Goal: Task Accomplishment & Management: Complete application form

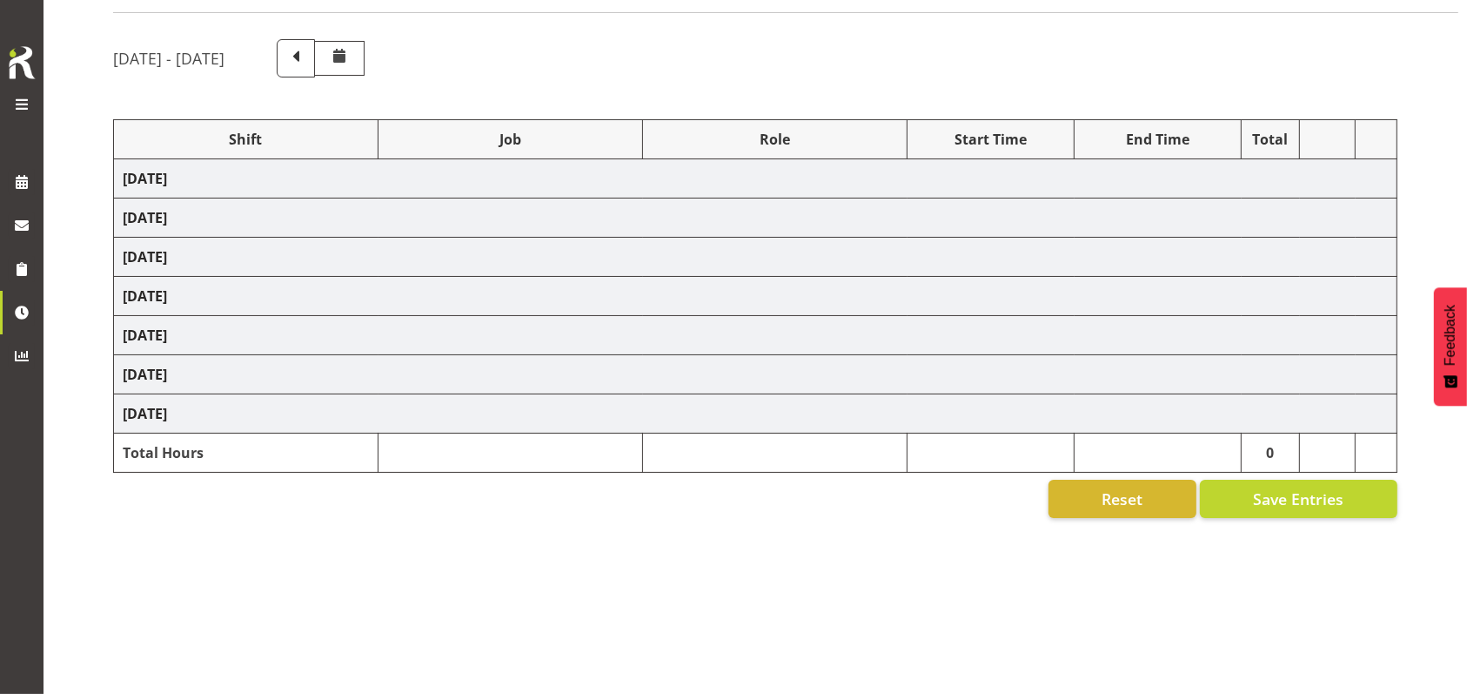
select select "26078"
select select "9426"
select select "47"
select select "26078"
select select "9636"
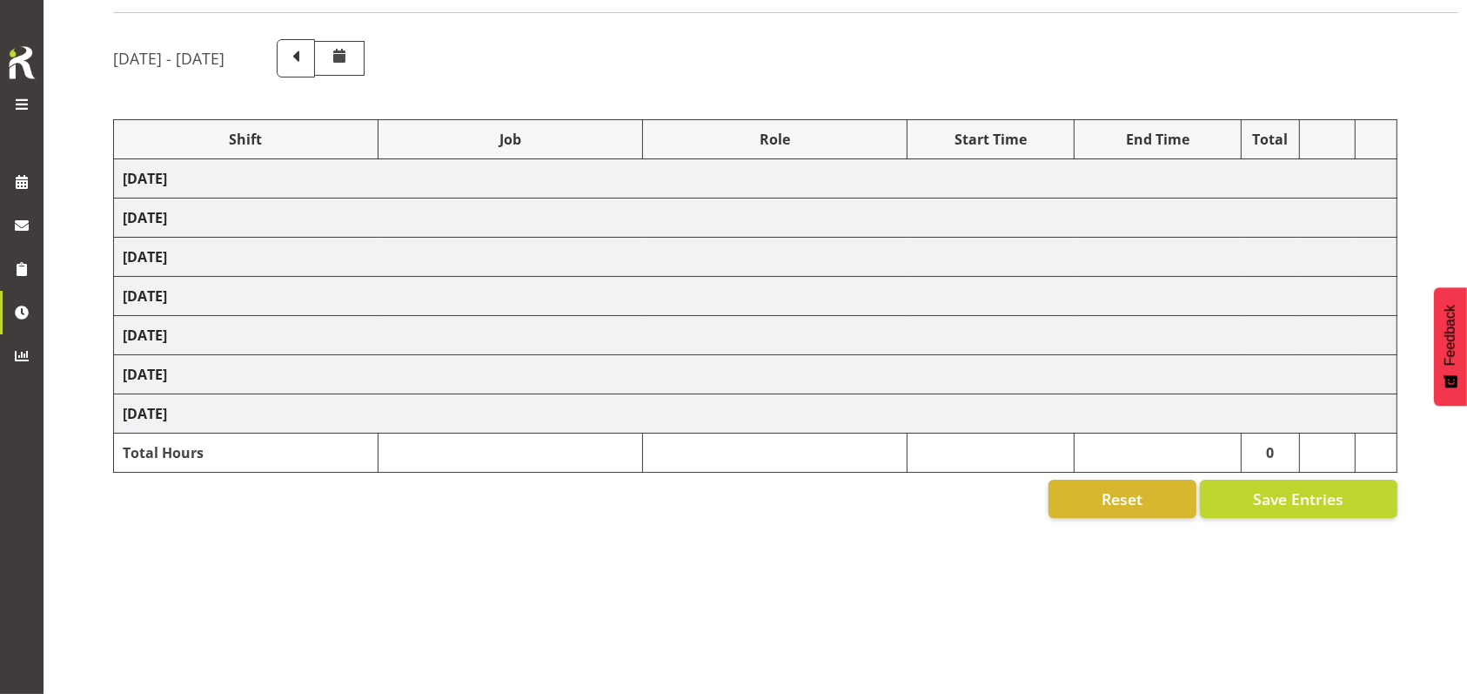
select select "26078"
select select "9426"
select select "47"
select select "26078"
select select "9636"
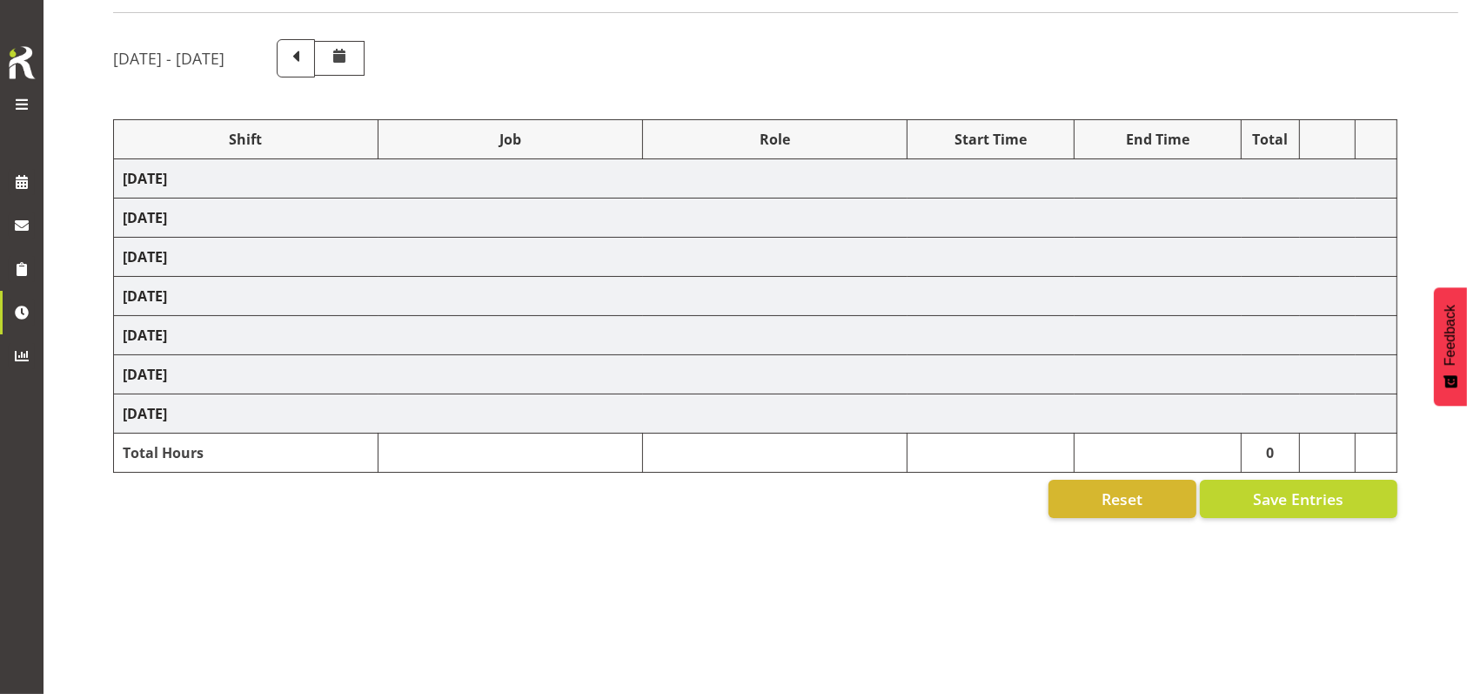
select select
select select "9426"
select select "47"
select select "26078"
select select "9636"
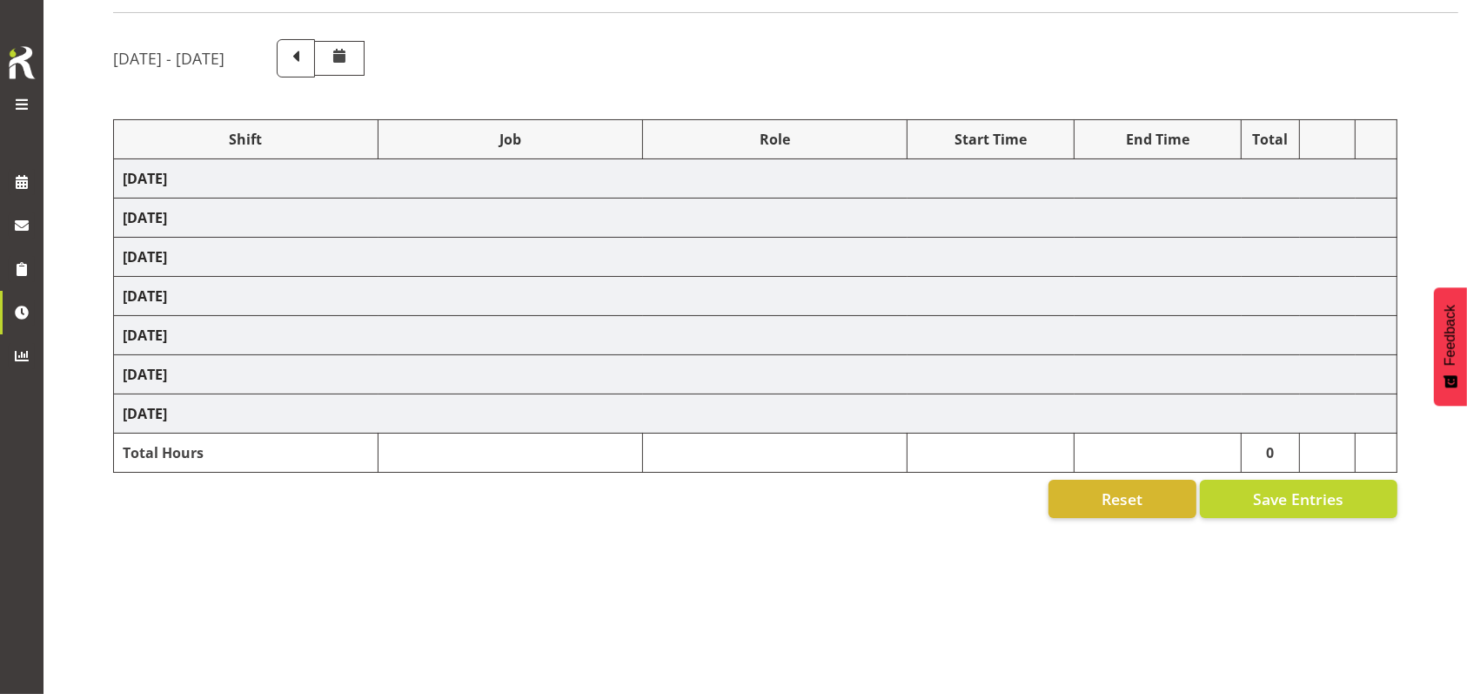
select select "47"
select select "26078"
select select "9636"
select select "47"
select select "48116"
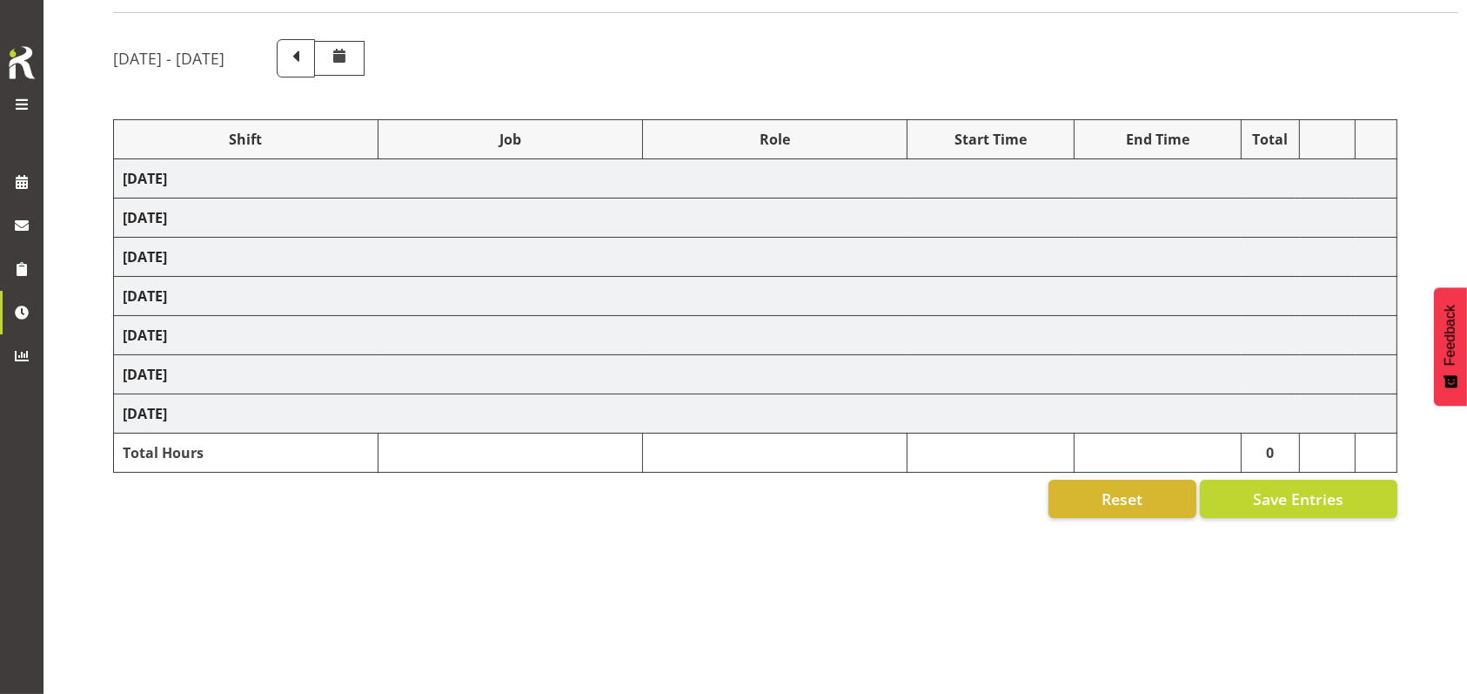
select select "10536"
select select "48116"
select select "10536"
select select "47"
select select "56692"
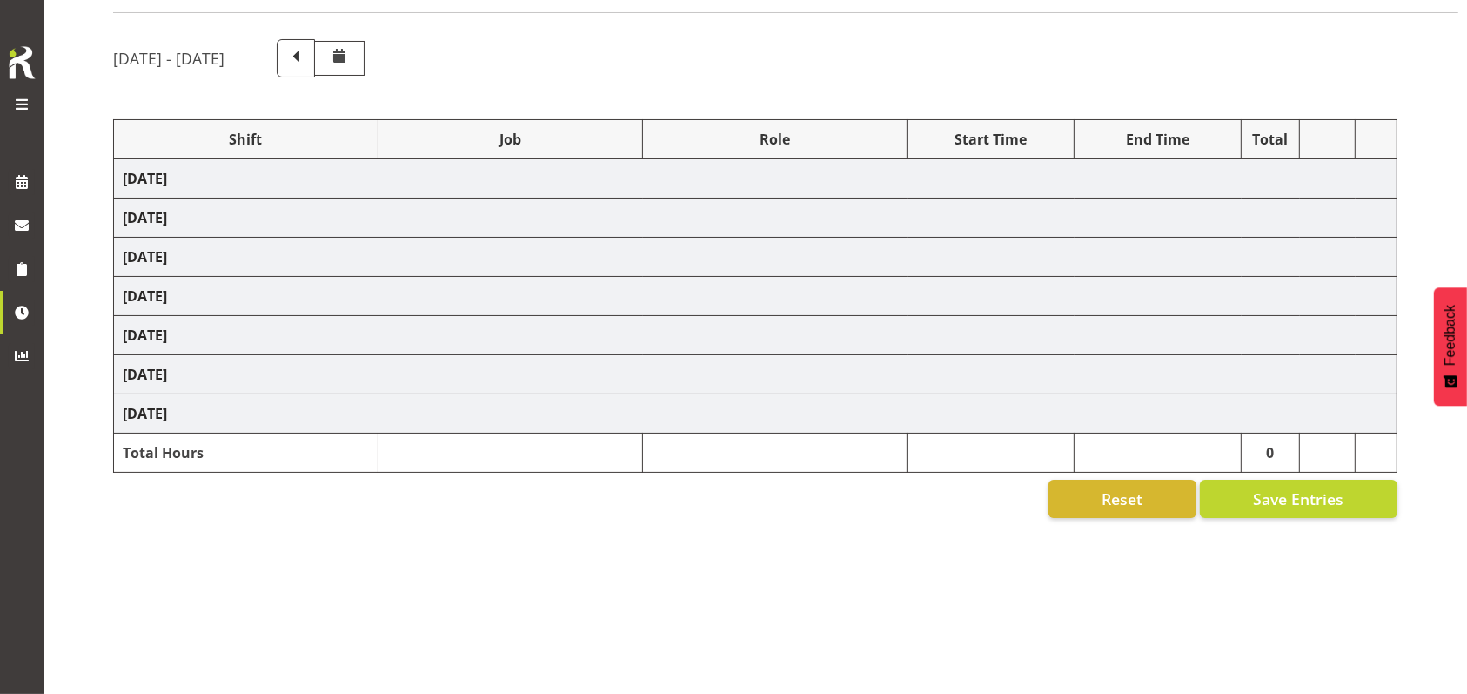
select select "10499"
select select "47"
select select "26078"
select select "10536"
select select "47"
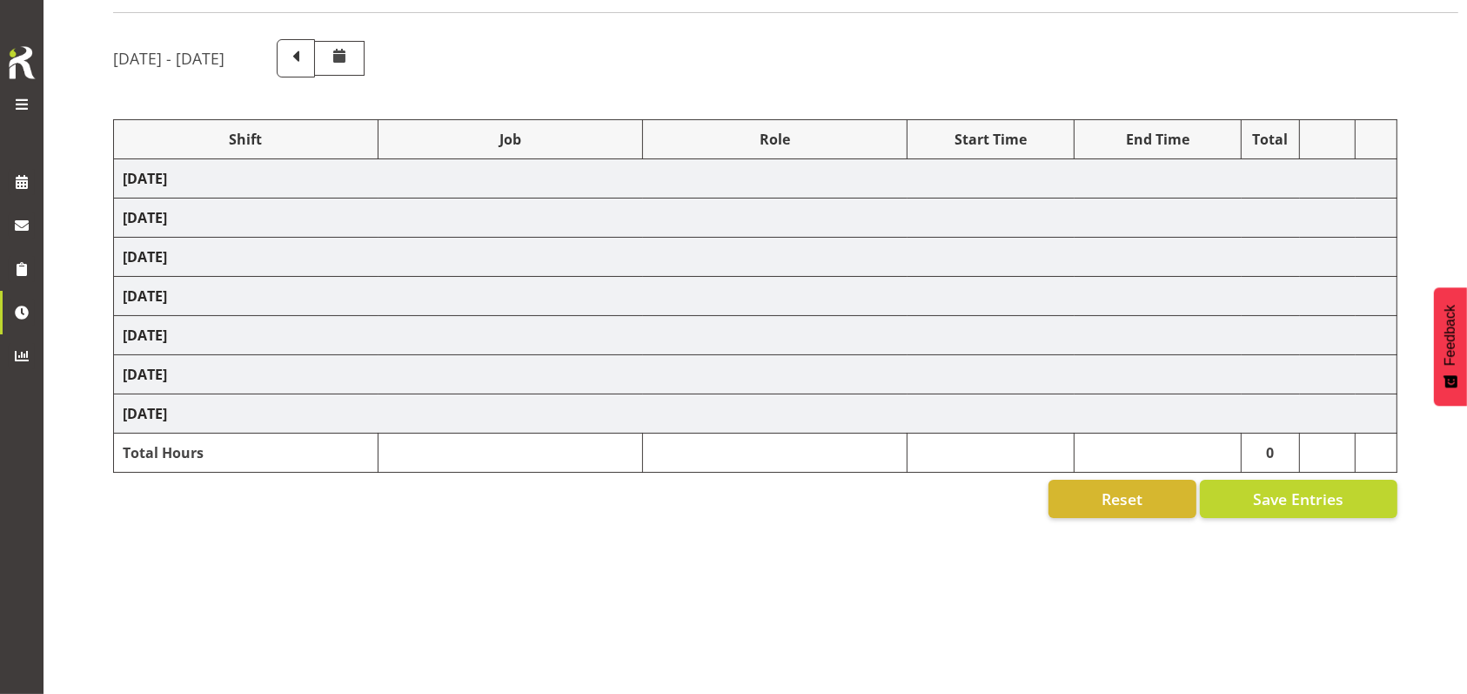
select select "26078"
select select "743"
select select "26078"
select select "743"
select select "47"
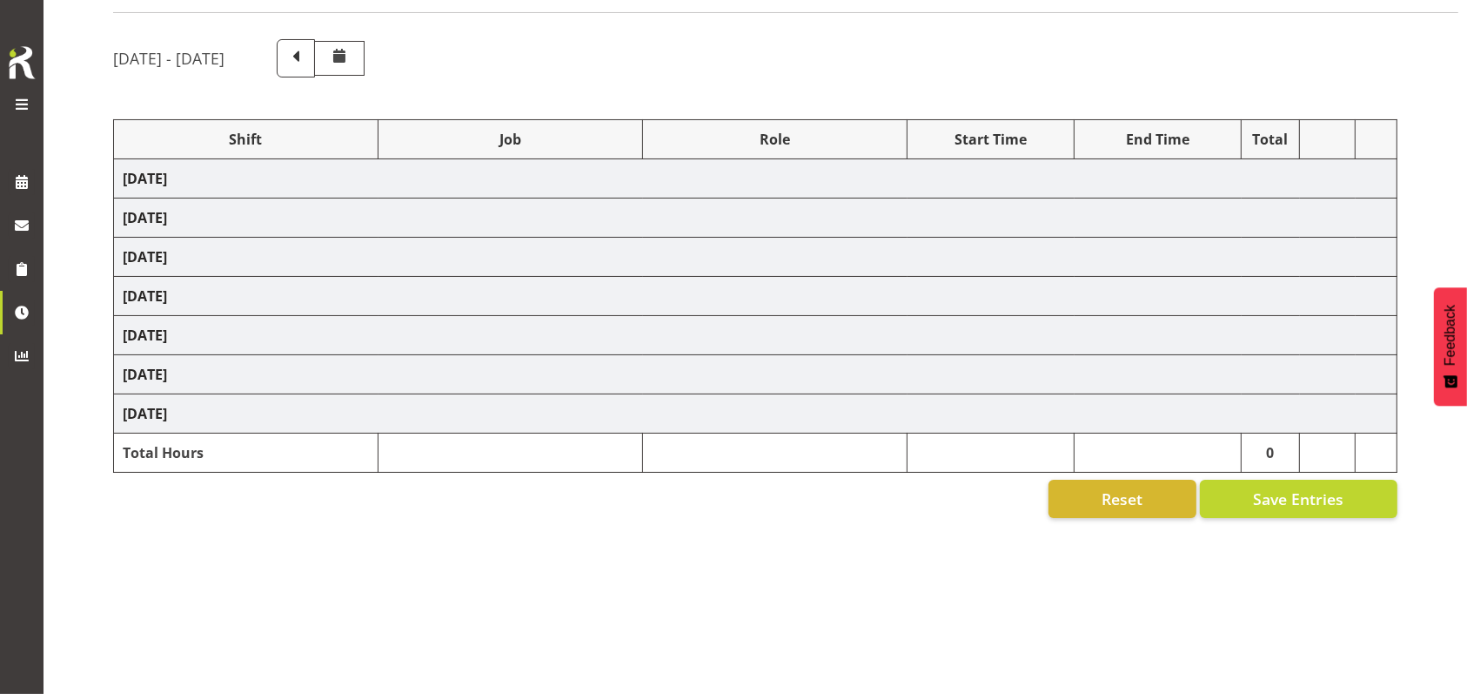
select select "26078"
select select "10536"
select select "47"
select select "26078"
select select "9636"
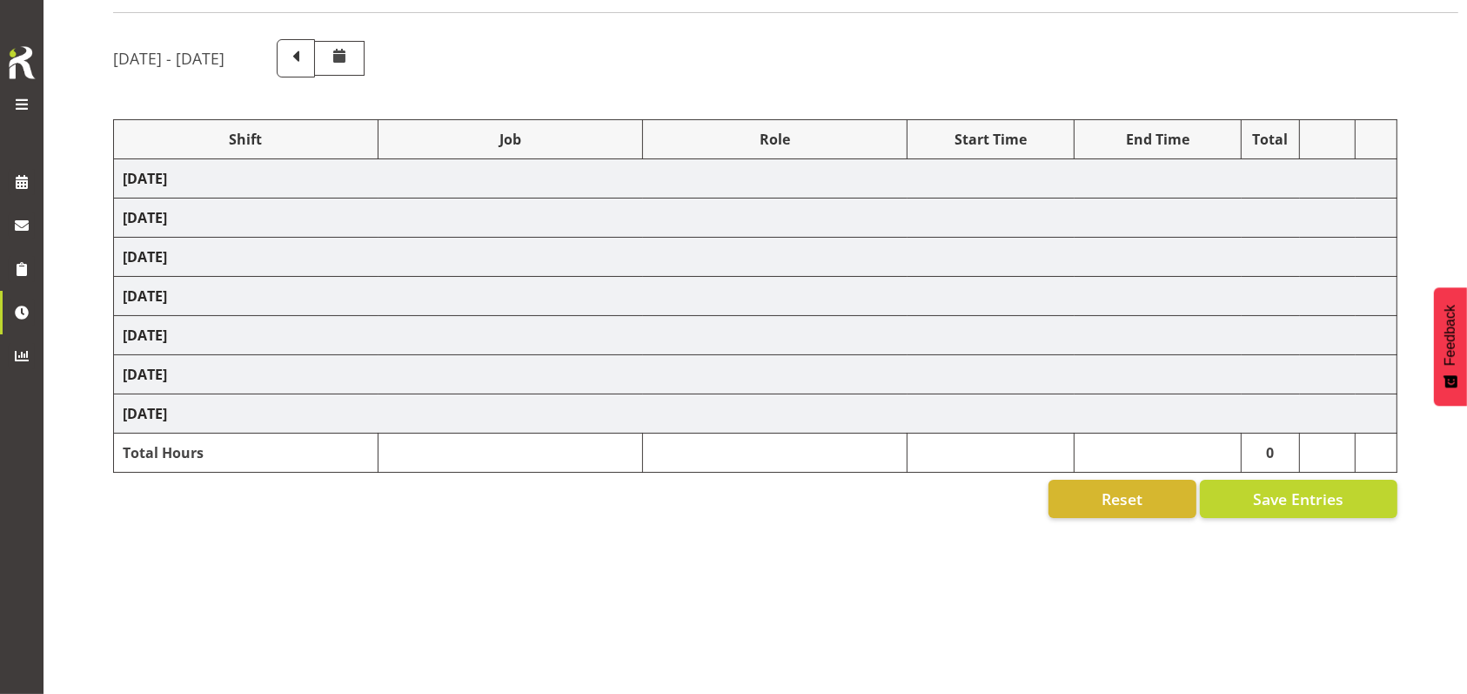
select select "47"
select select "48116"
select select "10239"
select select "47"
select select
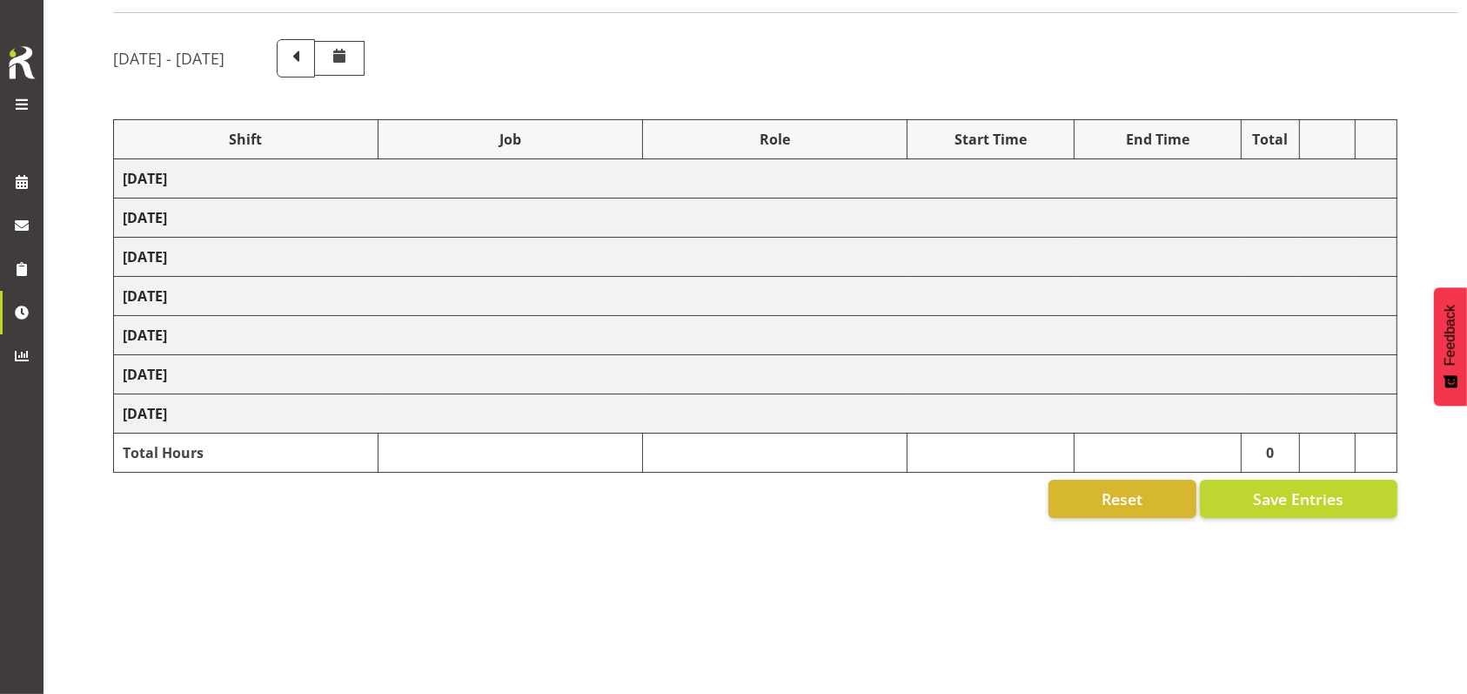
select select "10527"
select select "47"
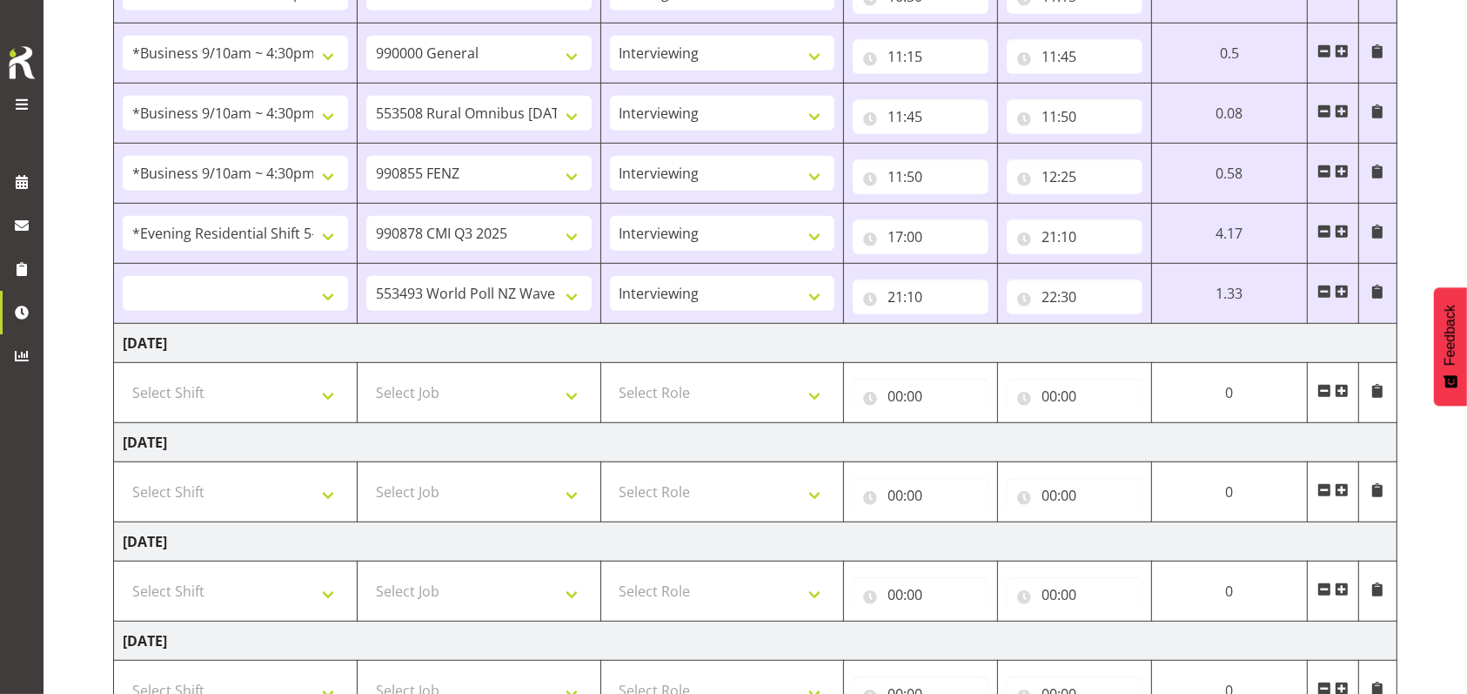
scroll to position [1205, 0]
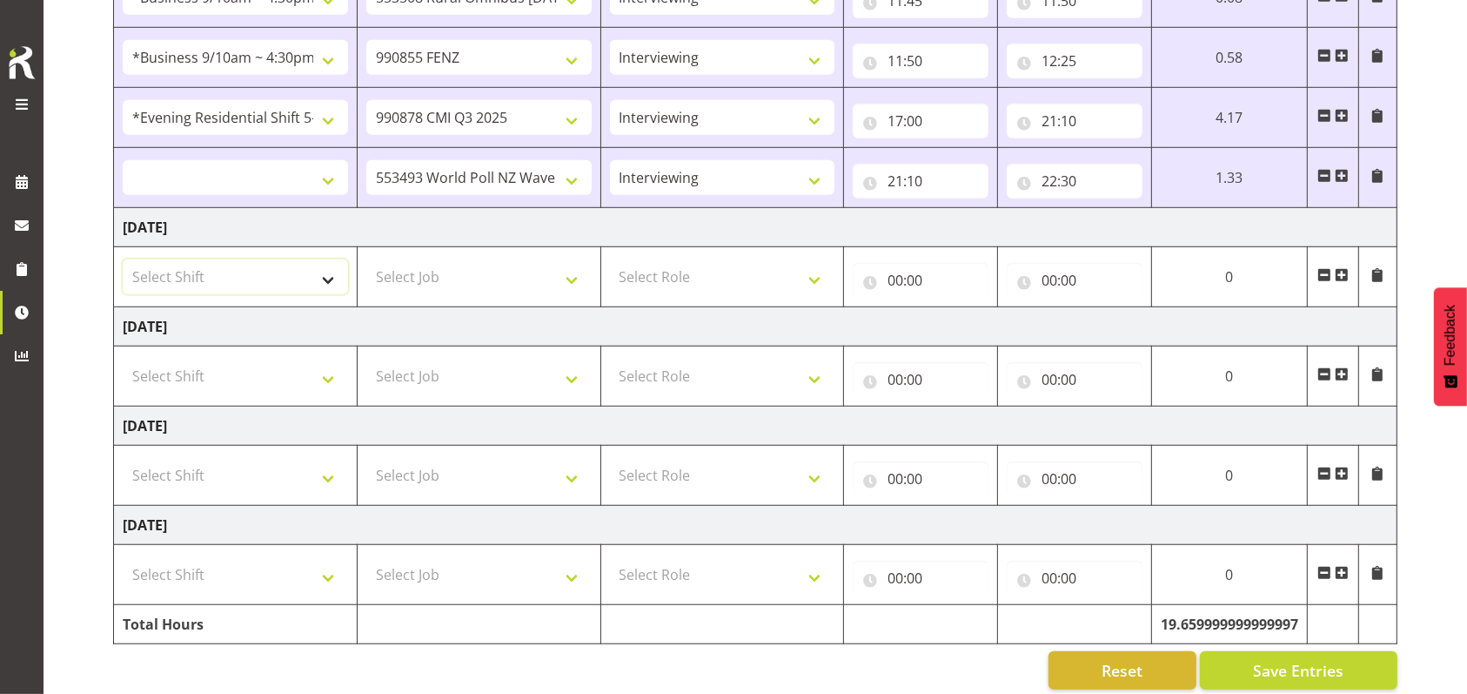
click at [329, 275] on select "Select Shift !!Weekend Residential (Roster IT Shift Label) *Business 9/10am ~ 4…" at bounding box center [235, 276] width 225 height 35
select select "26078"
click at [123, 259] on select "Select Shift !!Weekend Residential (Roster IT Shift Label) *Business 9/10am ~ 4…" at bounding box center [235, 276] width 225 height 35
select select
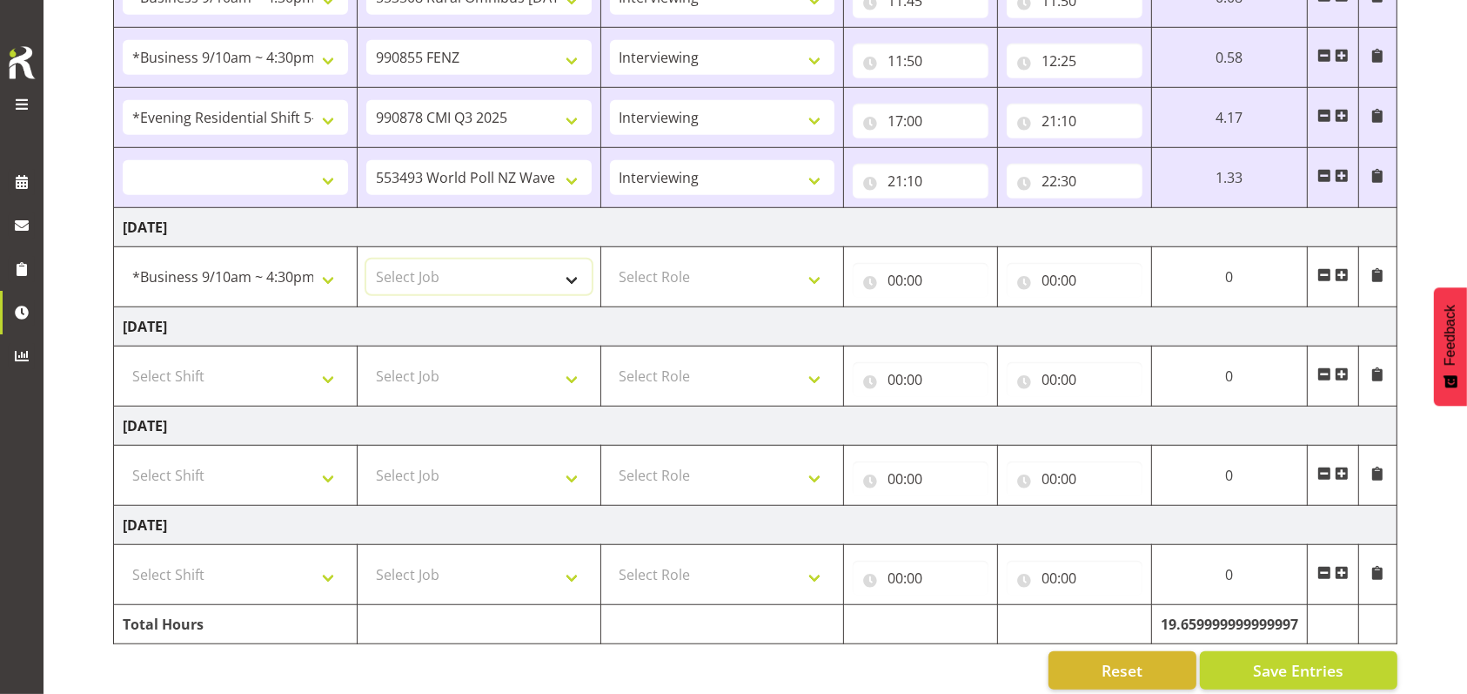
click at [571, 276] on select "Select Job 550060 IF Admin 553492 World Poll Aus Wave 2 Main 2025 553493 World …" at bounding box center [478, 276] width 225 height 35
select select "10549"
click at [366, 259] on select "Select Job 550060 IF Admin 553492 World Poll Aus Wave 2 Main 2025 553493 World …" at bounding box center [478, 276] width 225 height 35
select select
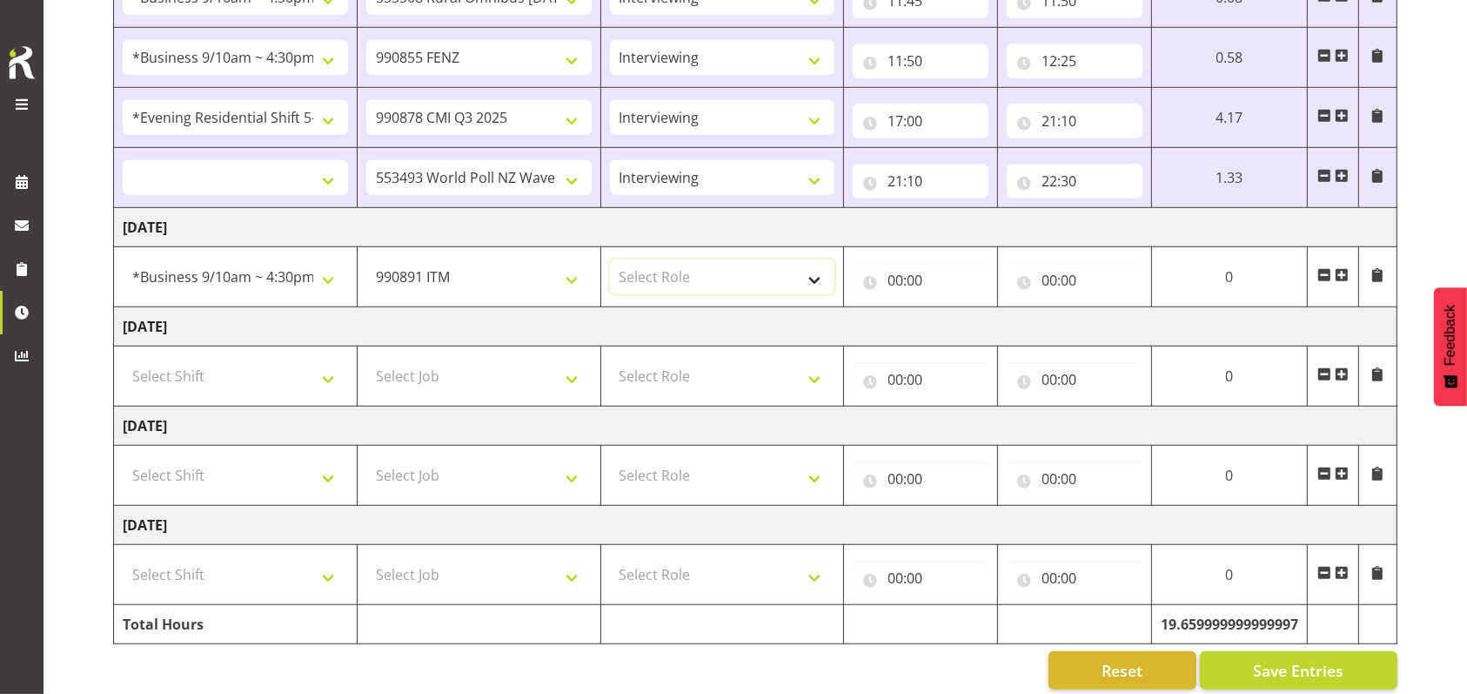
click at [819, 268] on select "Select Role Briefing Interviewing" at bounding box center [722, 276] width 225 height 35
select select "47"
click at [610, 259] on select "Select Role Briefing Interviewing" at bounding box center [722, 276] width 225 height 35
select select
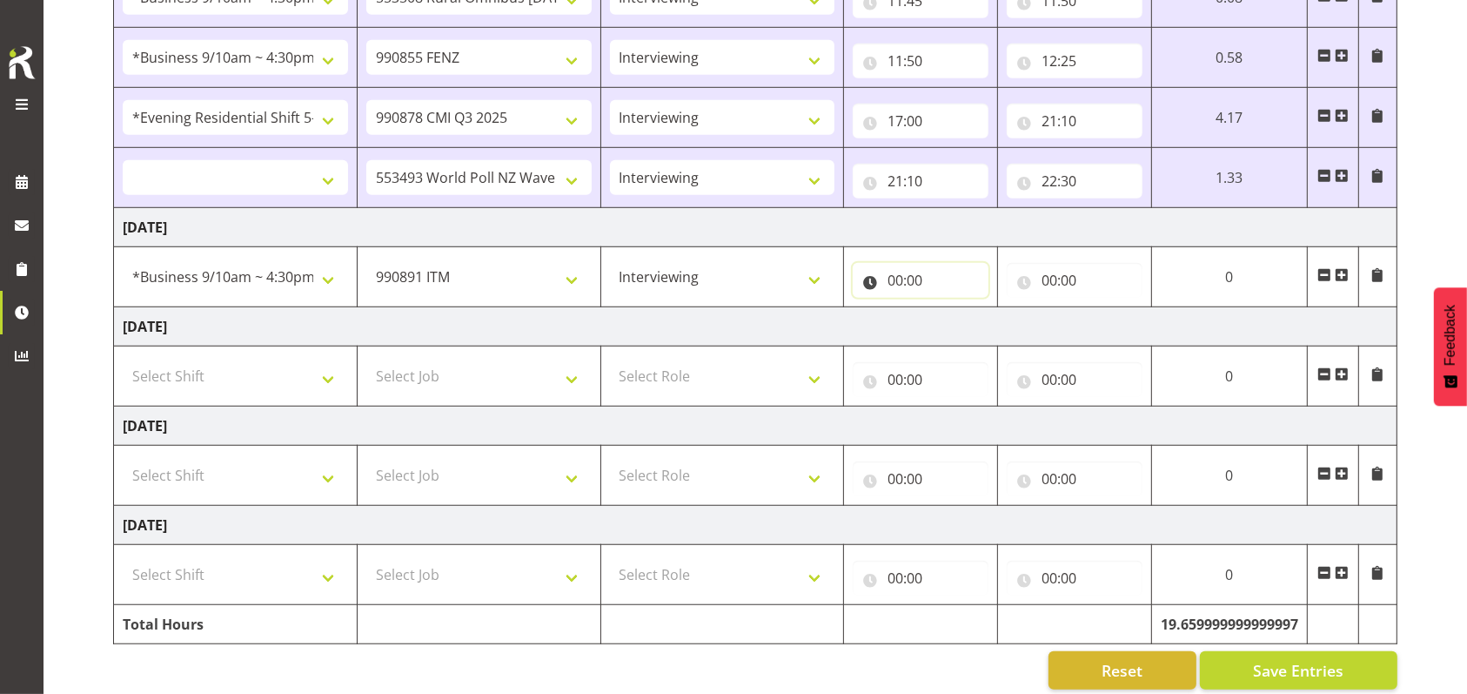
click at [888, 277] on input "00:00" at bounding box center [921, 280] width 136 height 35
click at [968, 316] on select "00 01 02 03 04 05 06 07 08 09 10 11 12 13 14 15 16 17 18 19 20 21 22 23" at bounding box center [971, 325] width 39 height 35
select select "9"
click at [991, 308] on select "00 01 02 03 04 05 06 07 08 09 10 11 12 13 14 15 16 17 18 19 20 21 22 23" at bounding box center [971, 325] width 39 height 35
select select
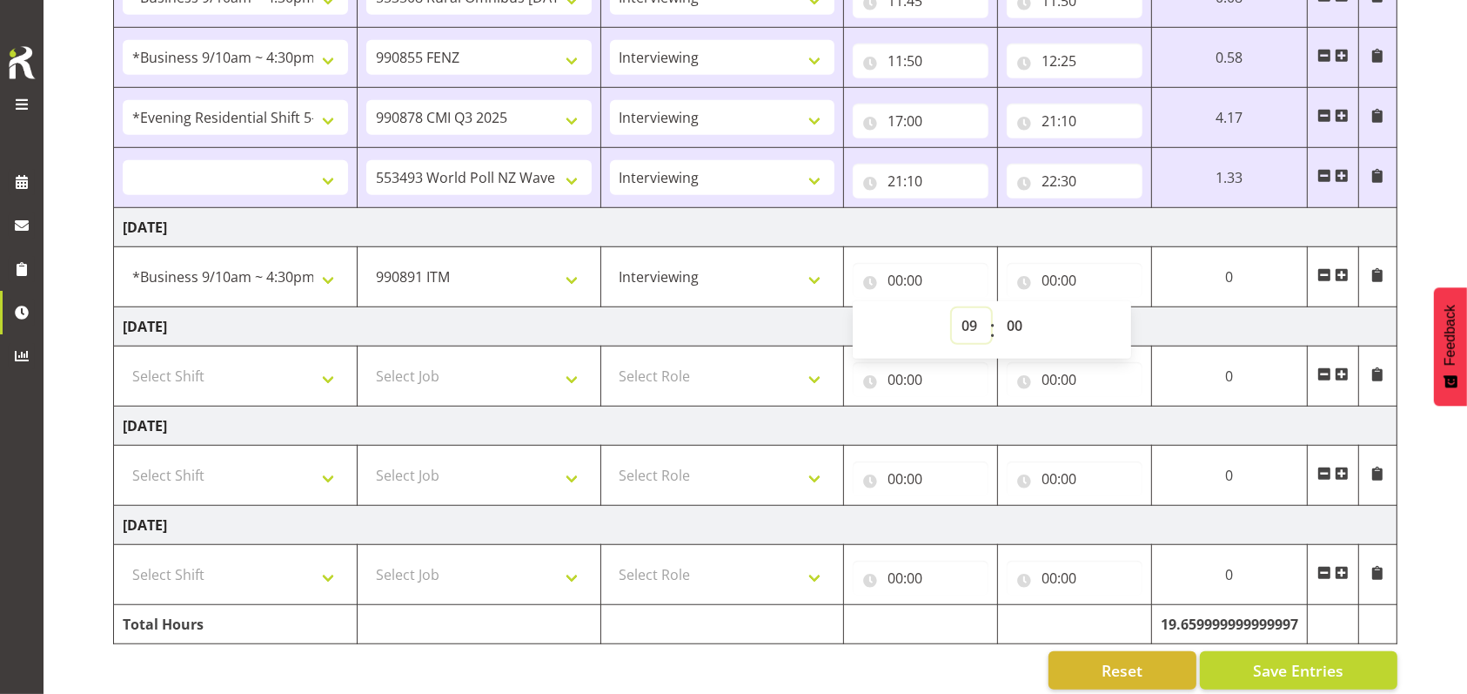
select select
type input "09:00"
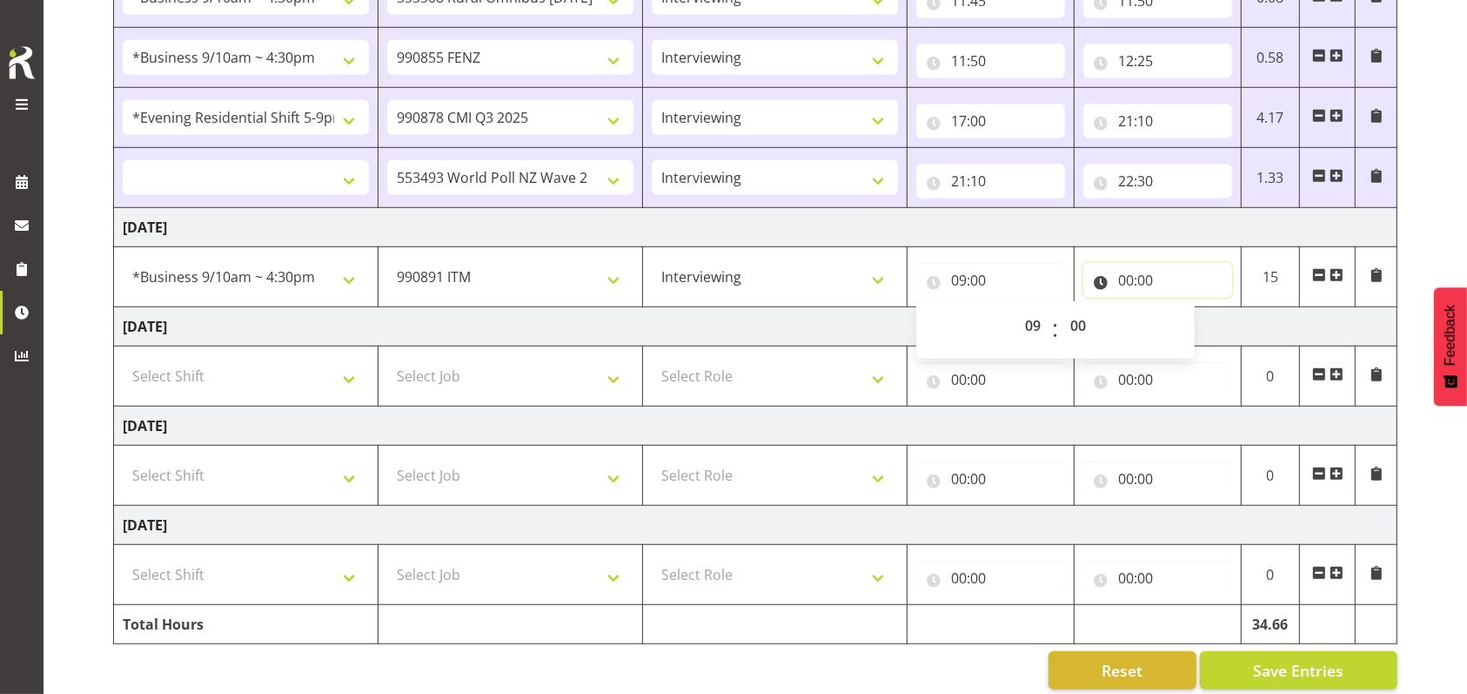
click at [1138, 275] on input "00:00" at bounding box center [1157, 280] width 149 height 35
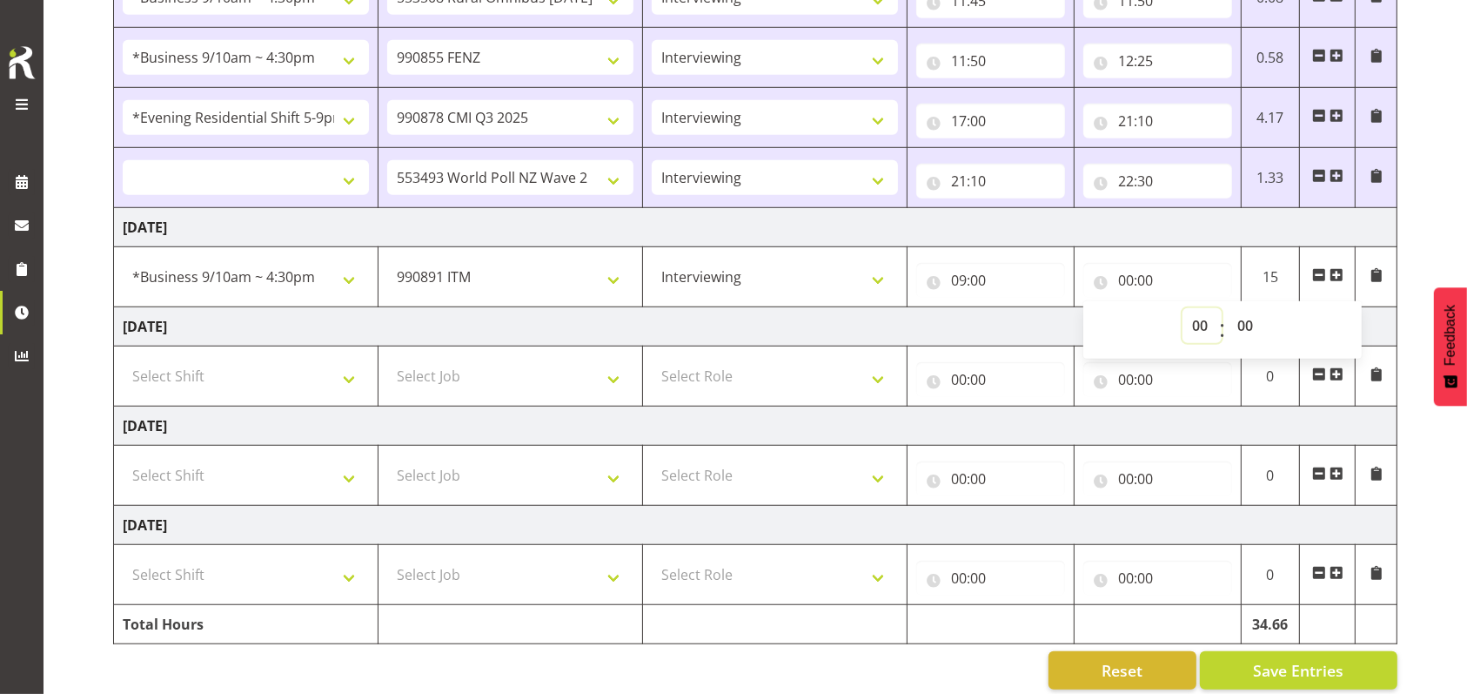
click at [1208, 325] on select "00 01 02 03 04 05 06 07 08 09 10 11 12 13 14 15 16 17 18 19 20 21 22 23" at bounding box center [1202, 325] width 39 height 35
select select "12"
click at [1183, 308] on select "00 01 02 03 04 05 06 07 08 09 10 11 12 13 14 15 16 17 18 19 20 21 22 23" at bounding box center [1202, 325] width 39 height 35
select select
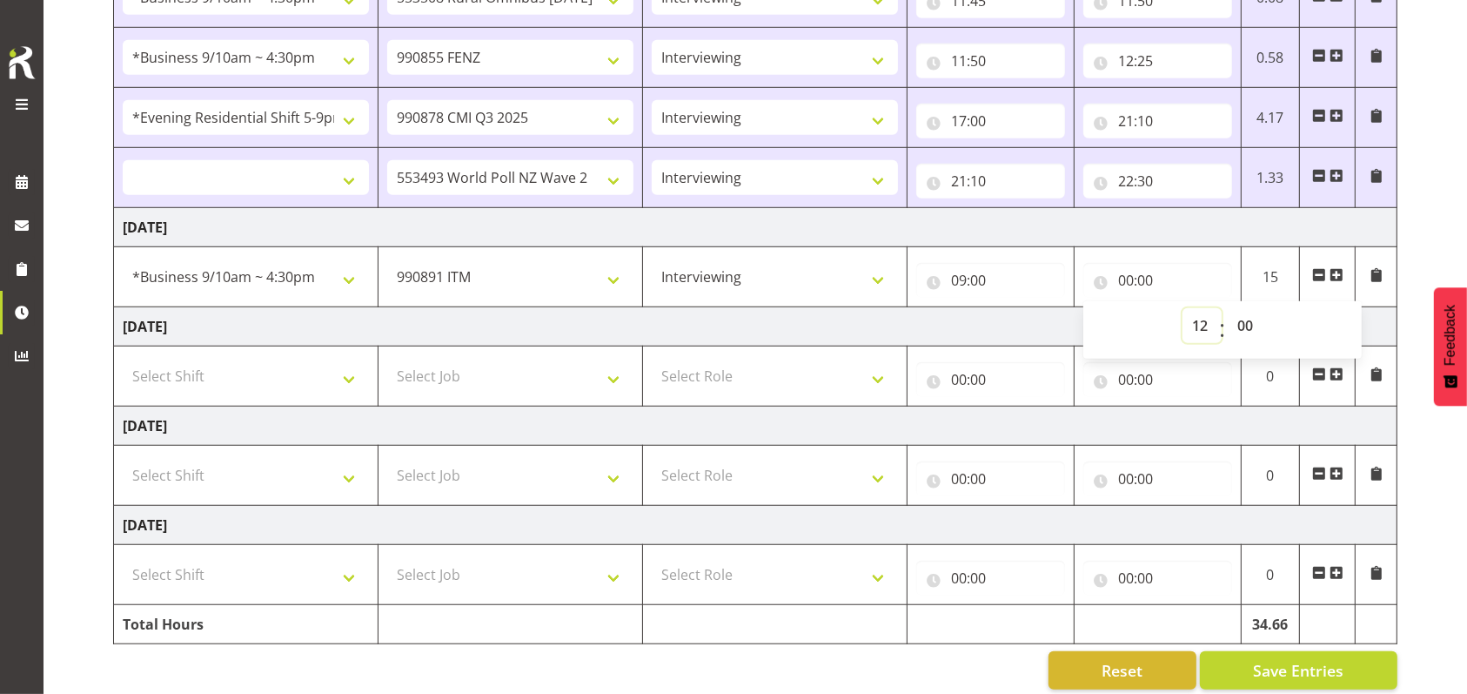
type input "12:00"
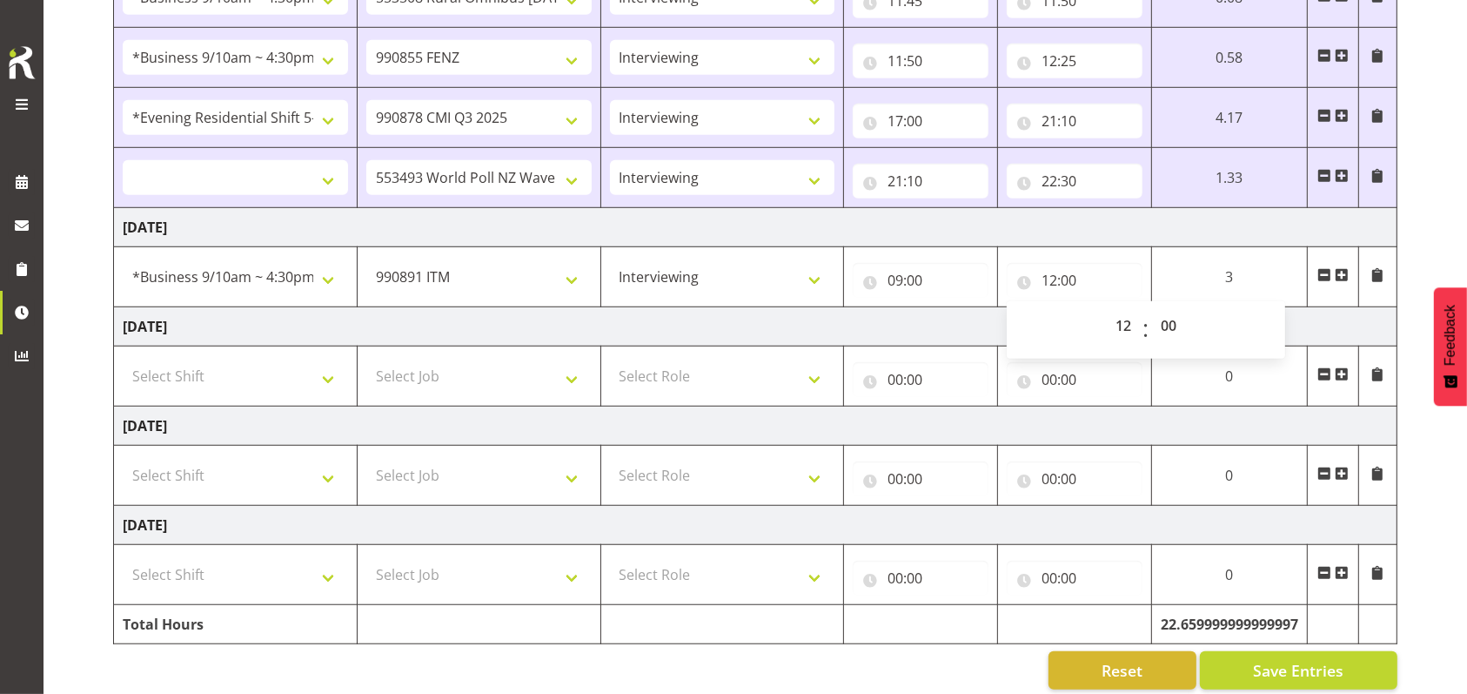
click at [1344, 274] on span at bounding box center [1342, 275] width 14 height 14
select select
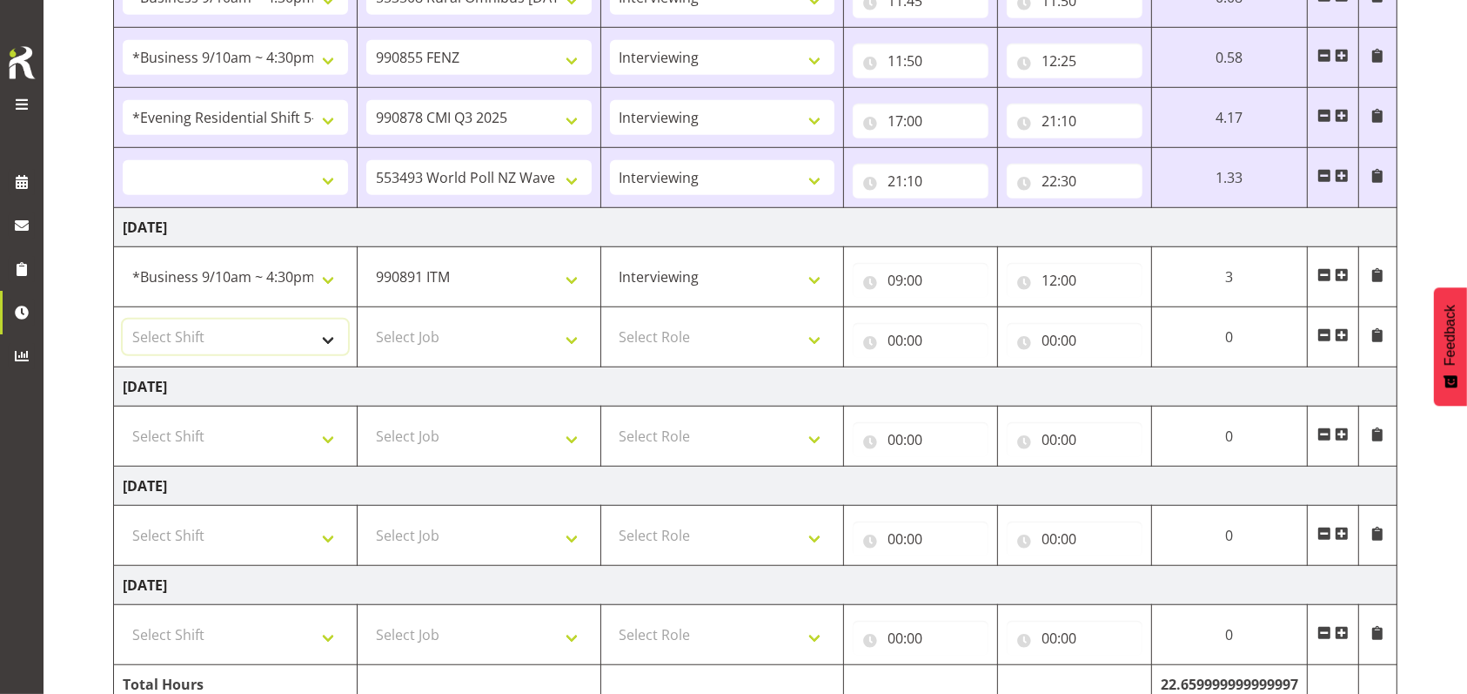
click at [329, 332] on select "Select Shift !!Weekend Residential (Roster IT Shift Label) *Business 9/10am ~ 4…" at bounding box center [235, 336] width 225 height 35
select select "26078"
click at [123, 319] on select "Select Shift !!Weekend Residential (Roster IT Shift Label) *Business 9/10am ~ 4…" at bounding box center [235, 336] width 225 height 35
select select
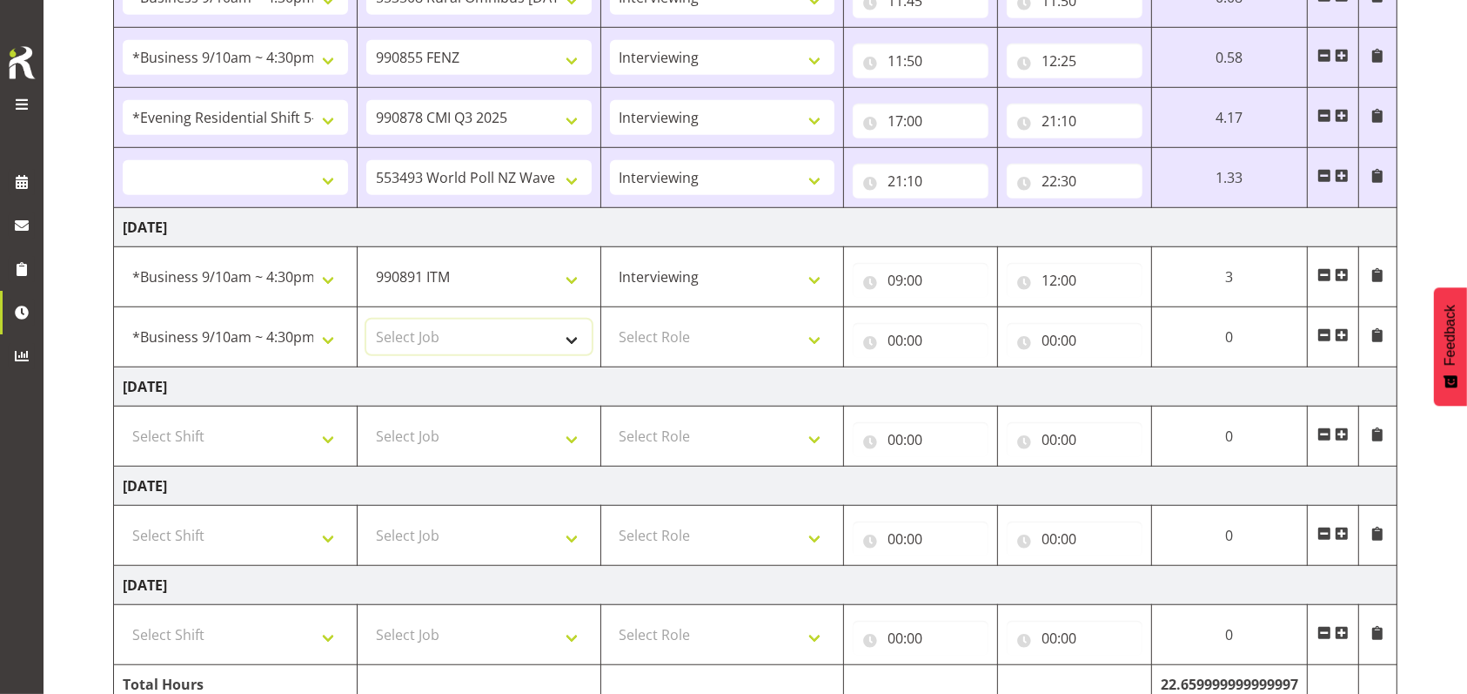
click at [571, 337] on select "Select Job 550060 IF Admin 553492 World Poll Aus Wave 2 Main 2025 553493 World …" at bounding box center [478, 336] width 225 height 35
select select "10536"
click at [366, 319] on select "Select Job 550060 IF Admin 553492 World Poll Aus Wave 2 Main 2025 553493 World …" at bounding box center [478, 336] width 225 height 35
select select
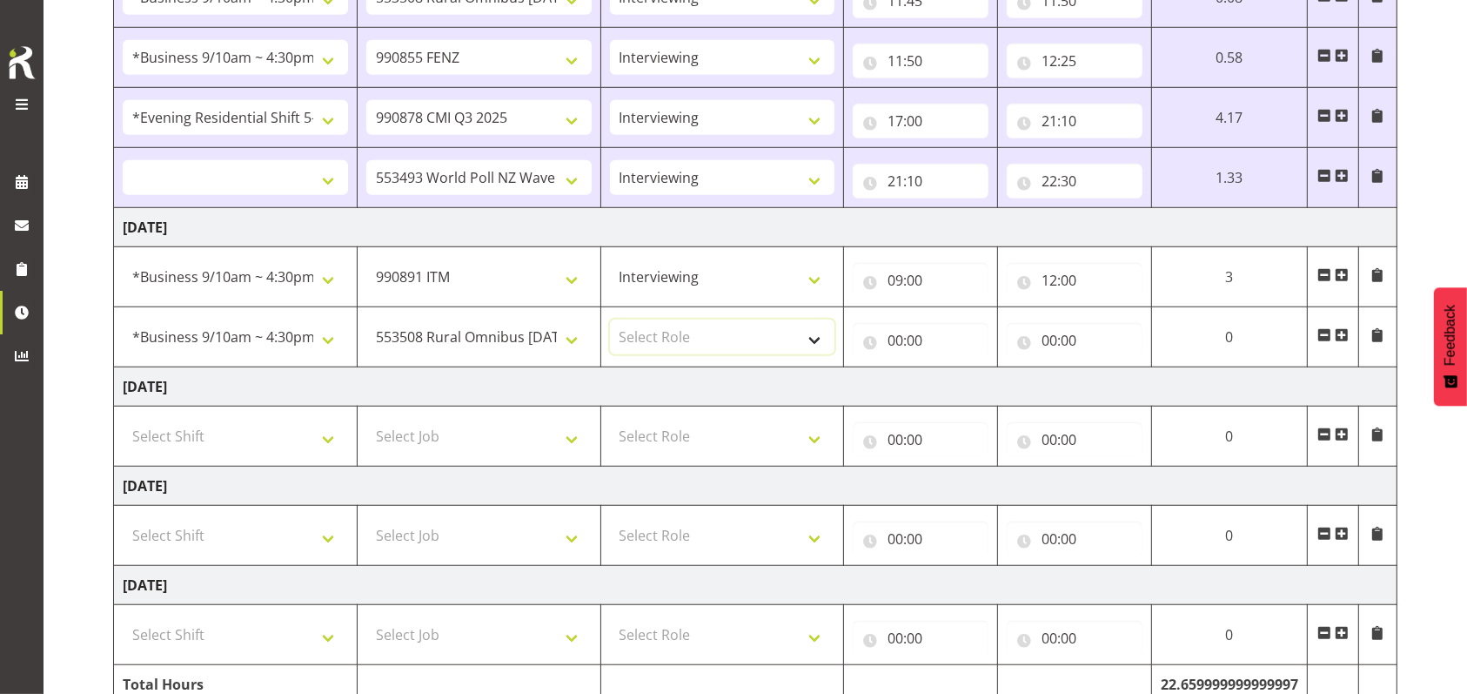
click at [821, 331] on select "Select Role Briefing Interviewing" at bounding box center [722, 336] width 225 height 35
select select "47"
click at [610, 319] on select "Select Role Briefing Interviewing" at bounding box center [722, 336] width 225 height 35
select select
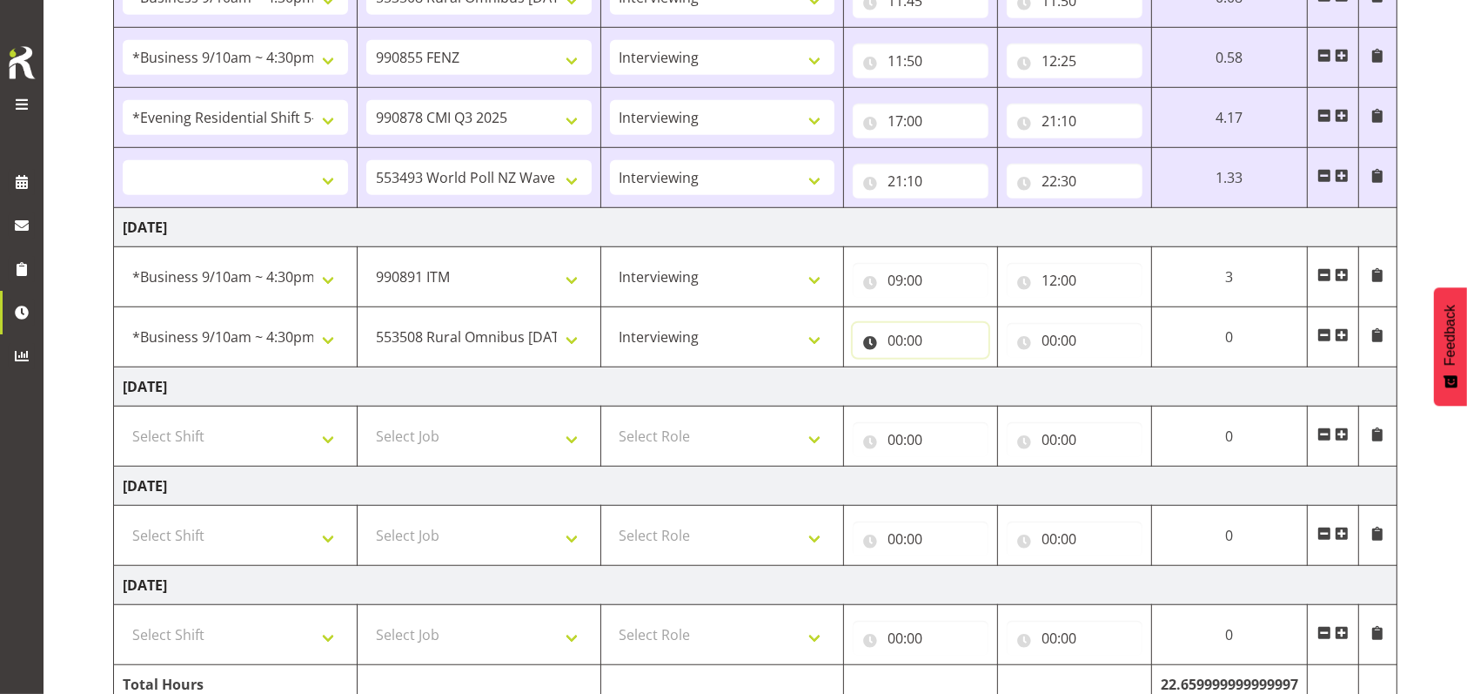
click at [901, 336] on input "00:00" at bounding box center [921, 340] width 136 height 35
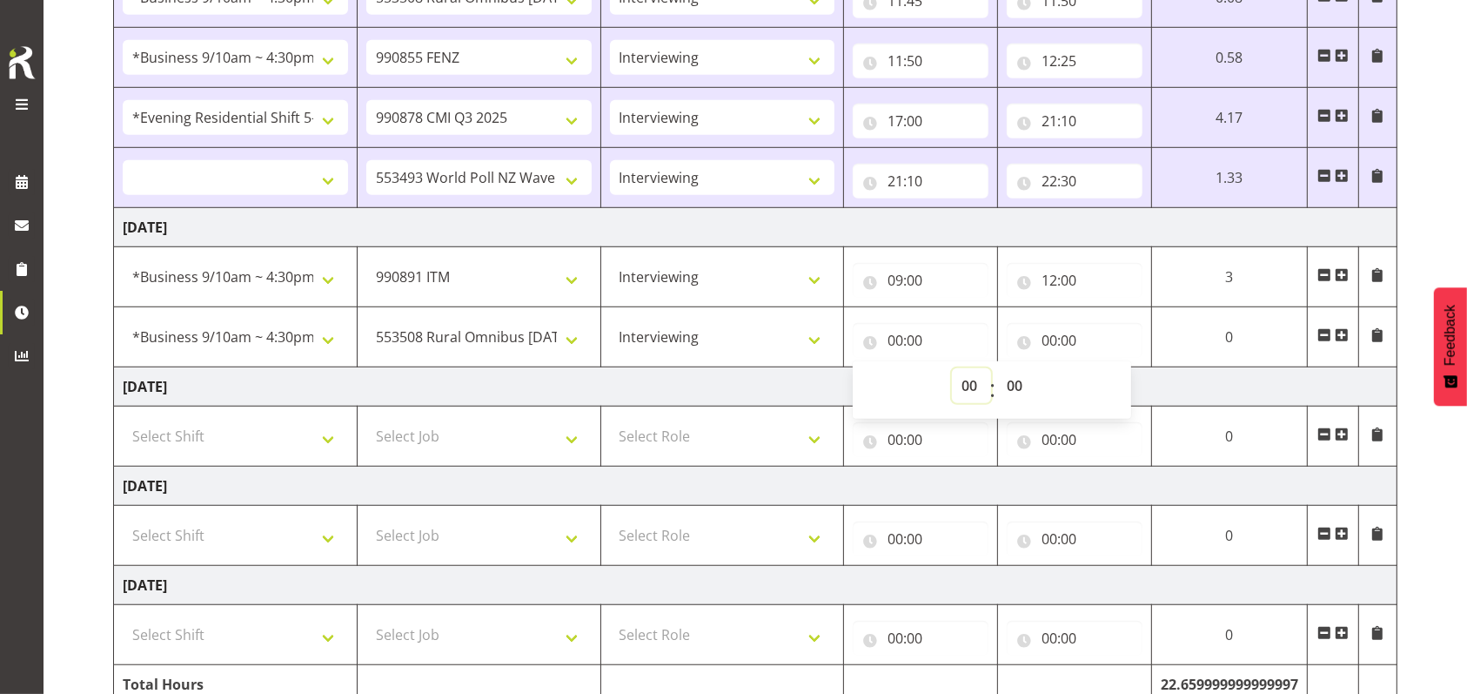
click at [961, 384] on select "00 01 02 03 04 05 06 07 08 09 10 11 12 13 14 15 16 17 18 19 20 21 22 23" at bounding box center [971, 385] width 39 height 35
select select "12"
click at [991, 368] on select "00 01 02 03 04 05 06 07 08 09 10 11 12 13 14 15 16 17 18 19 20 21 22 23" at bounding box center [971, 385] width 39 height 35
select select
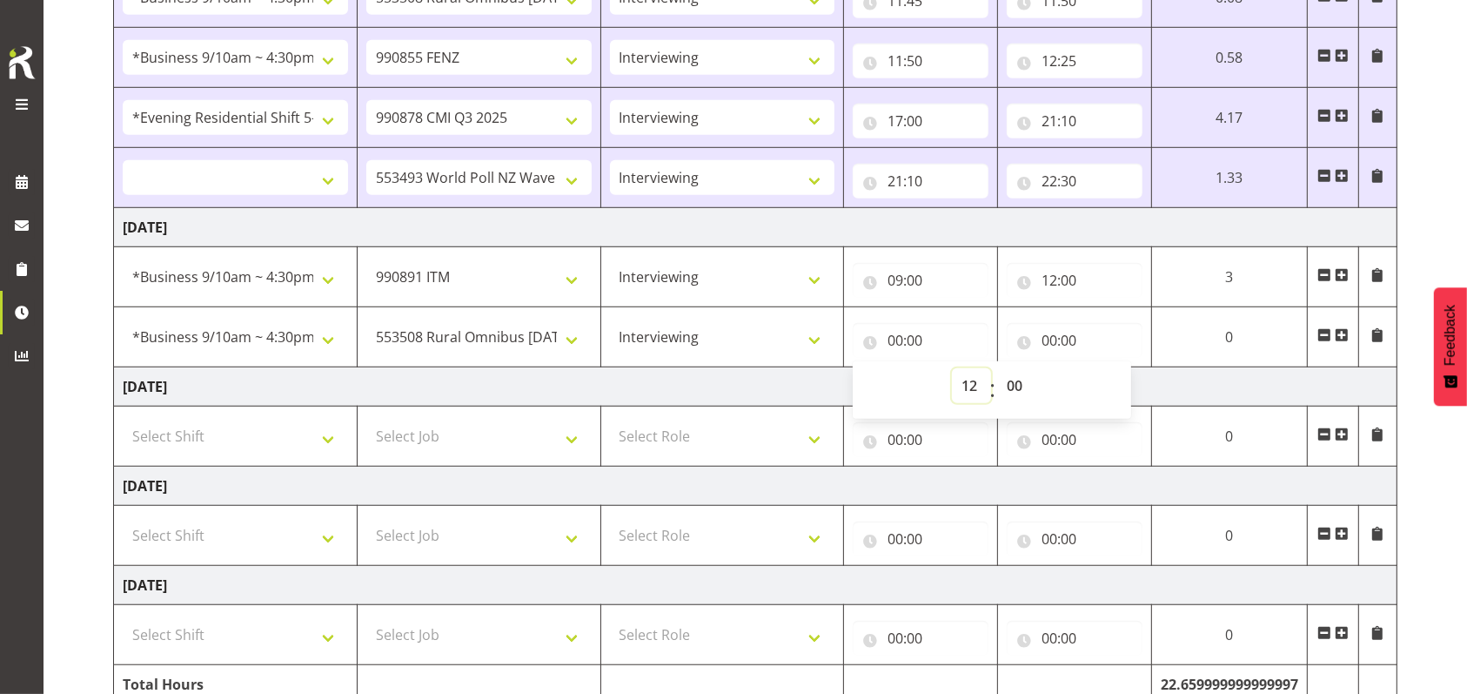
type input "12:00"
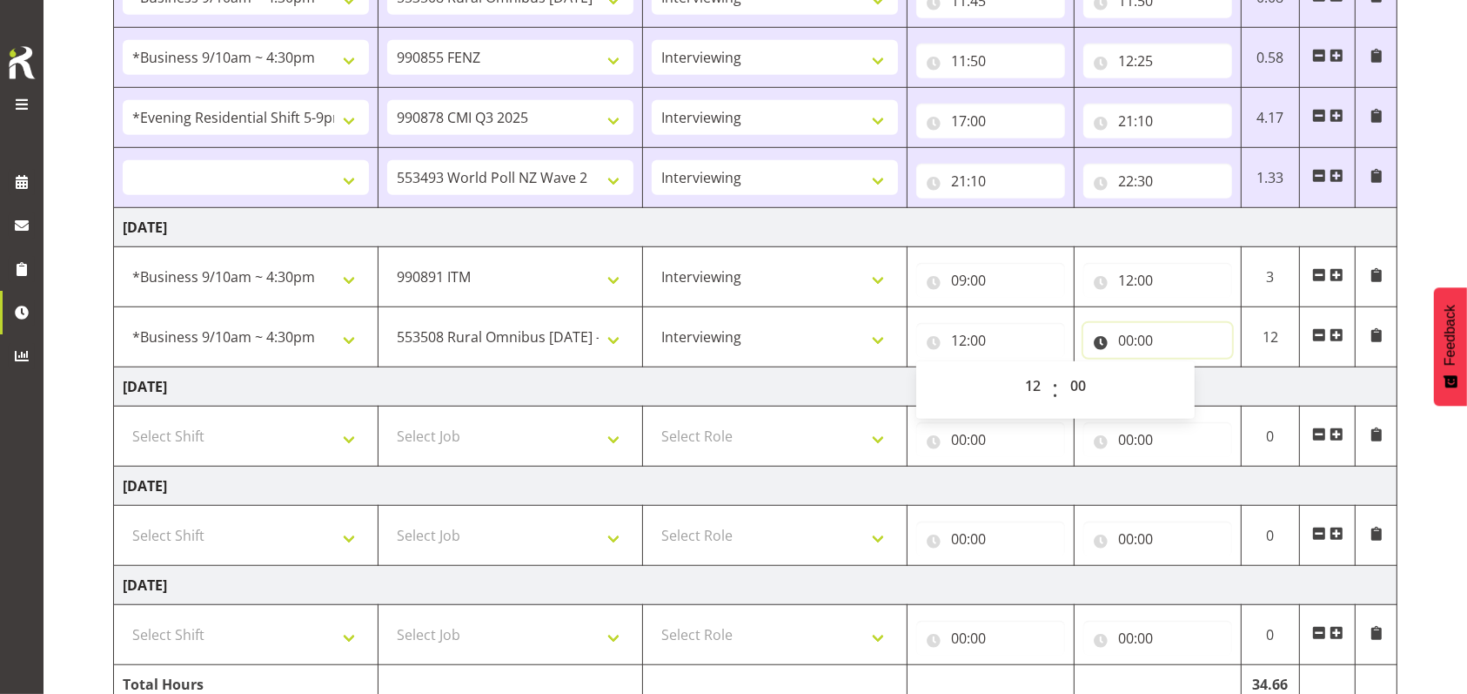
click at [1126, 333] on input "00:00" at bounding box center [1157, 340] width 149 height 35
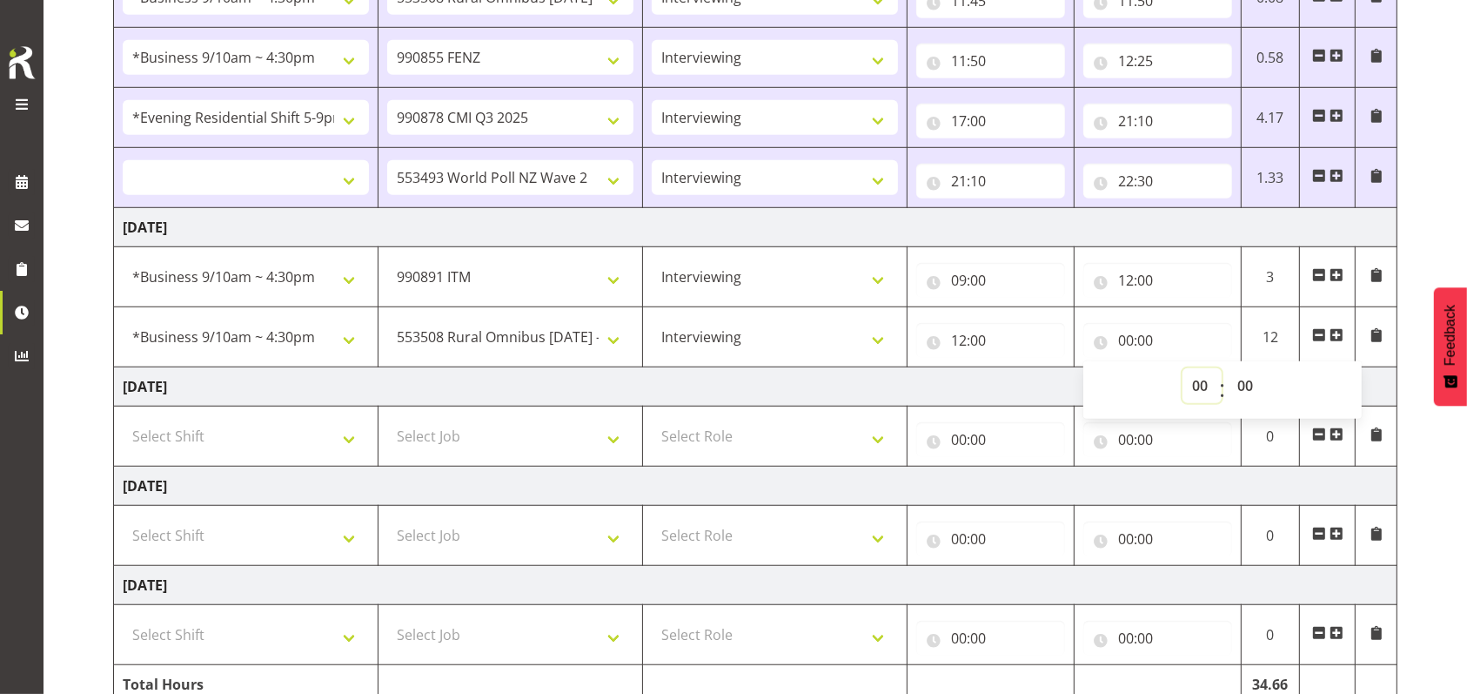
click at [1200, 380] on select "00 01 02 03 04 05 06 07 08 09 10 11 12 13 14 15 16 17 18 19 20 21 22 23" at bounding box center [1202, 385] width 39 height 35
select select "12"
click at [1183, 368] on select "00 01 02 03 04 05 06 07 08 09 10 11 12 13 14 15 16 17 18 19 20 21 22 23" at bounding box center [1202, 385] width 39 height 35
select select
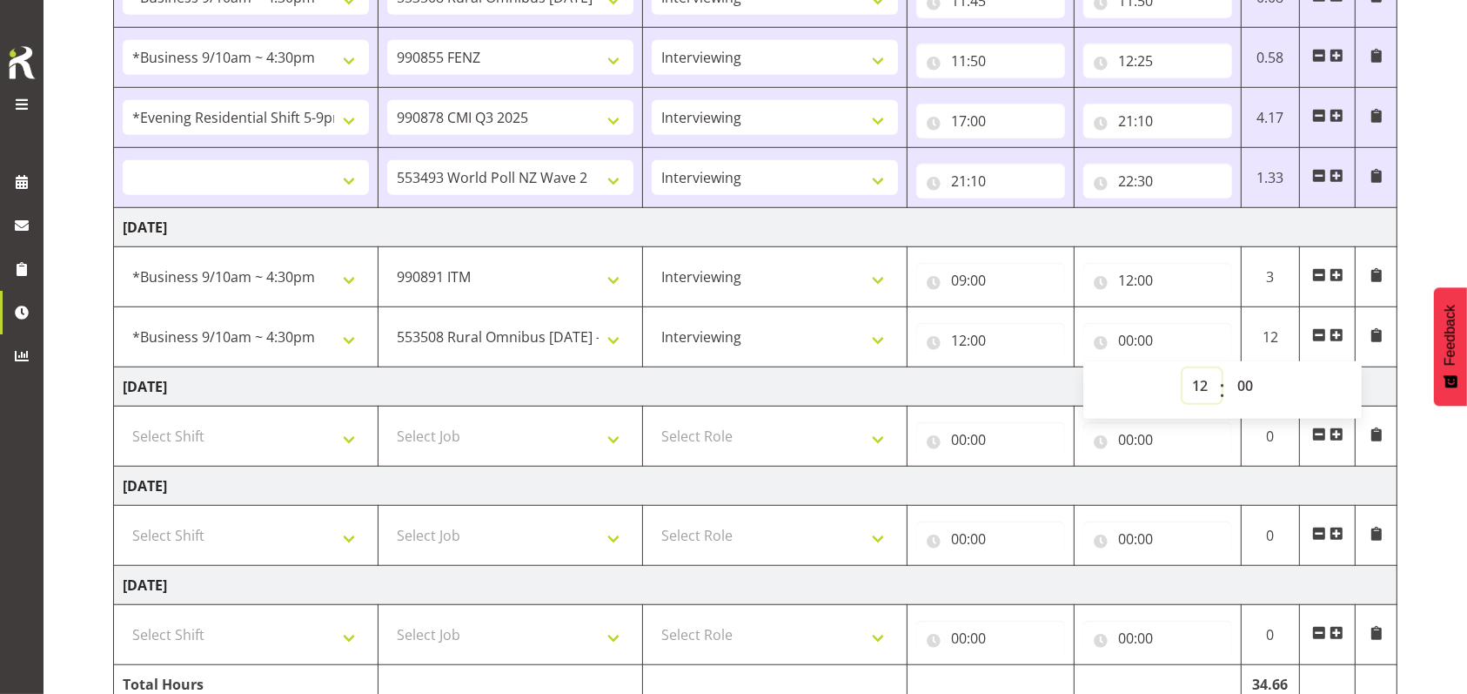
type input "12:00"
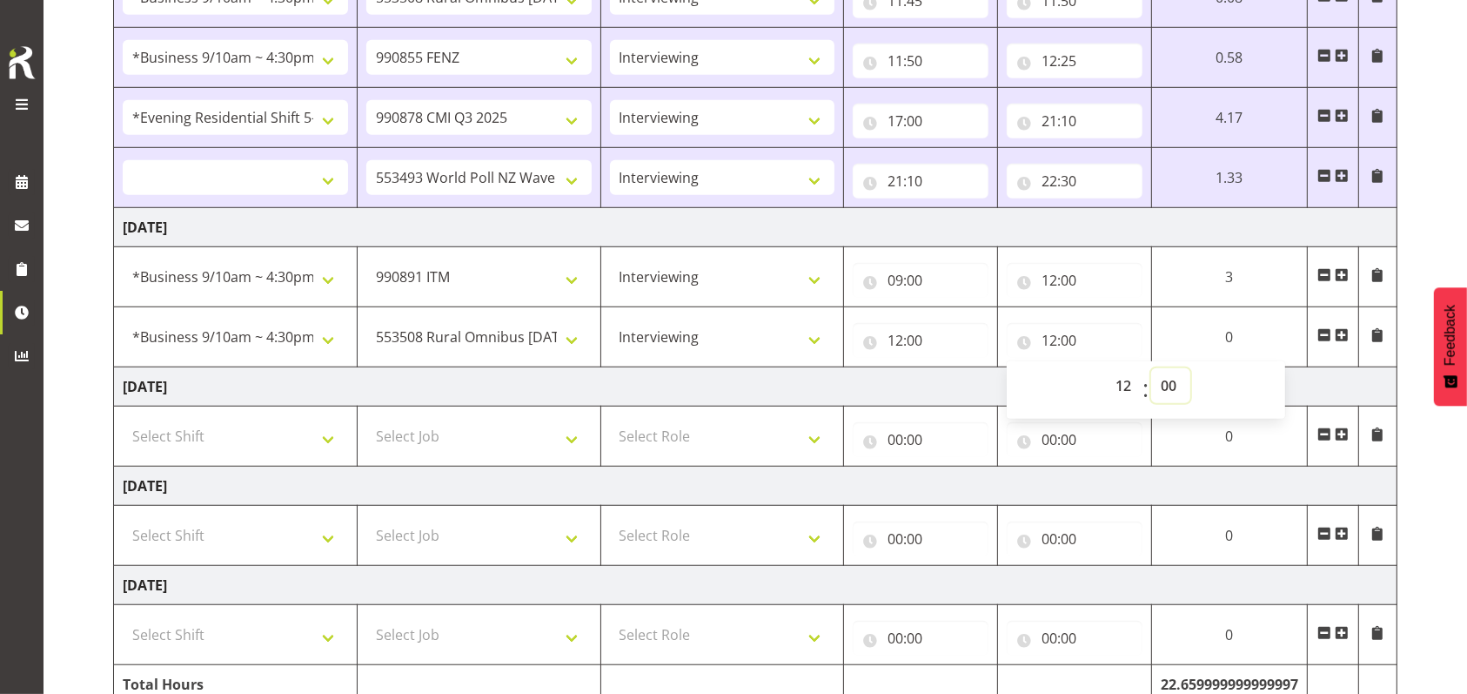
click at [1170, 379] on select "00 01 02 03 04 05 06 07 08 09 10 11 12 13 14 15 16 17 18 19 20 21 22 23 24 25 2…" at bounding box center [1170, 385] width 39 height 35
select select "10"
click at [1190, 368] on select "00 01 02 03 04 05 06 07 08 09 10 11 12 13 14 15 16 17 18 19 20 21 22 23 24 25 2…" at bounding box center [1170, 385] width 39 height 35
select select
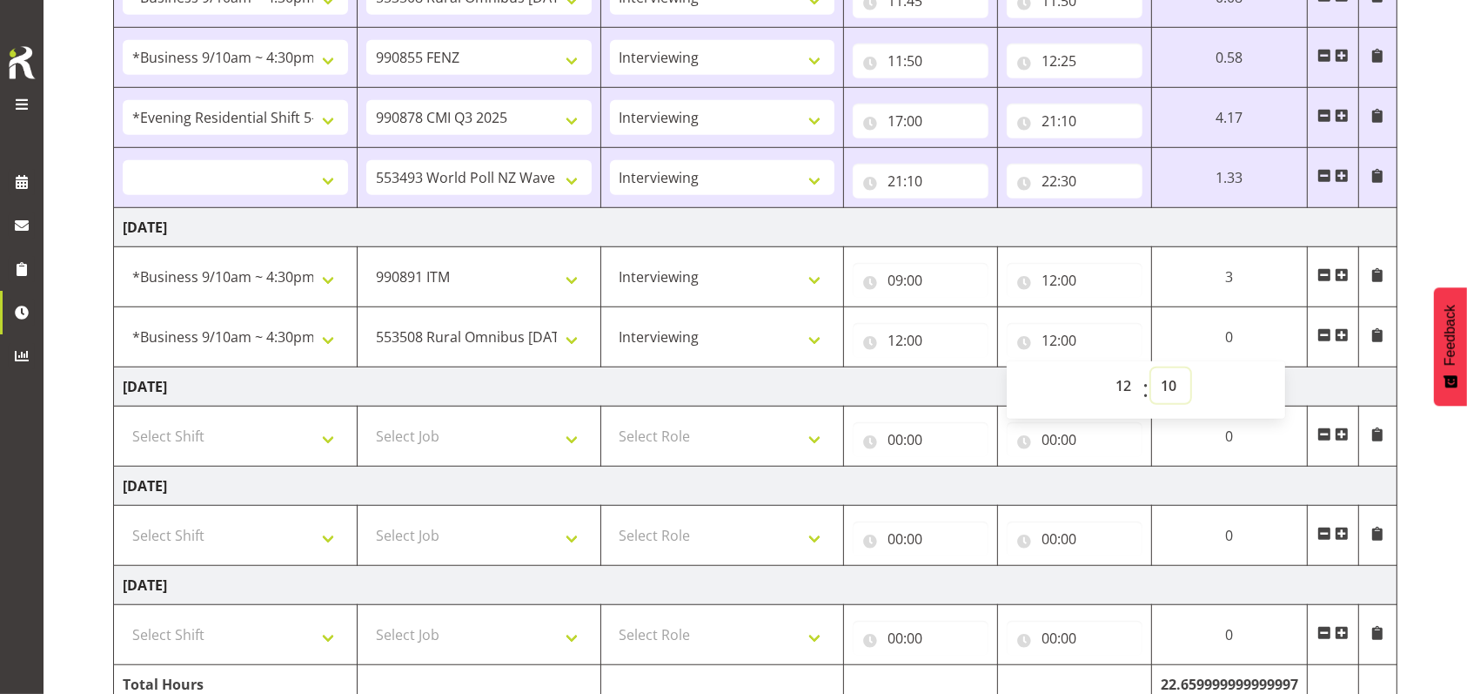
type input "12:10"
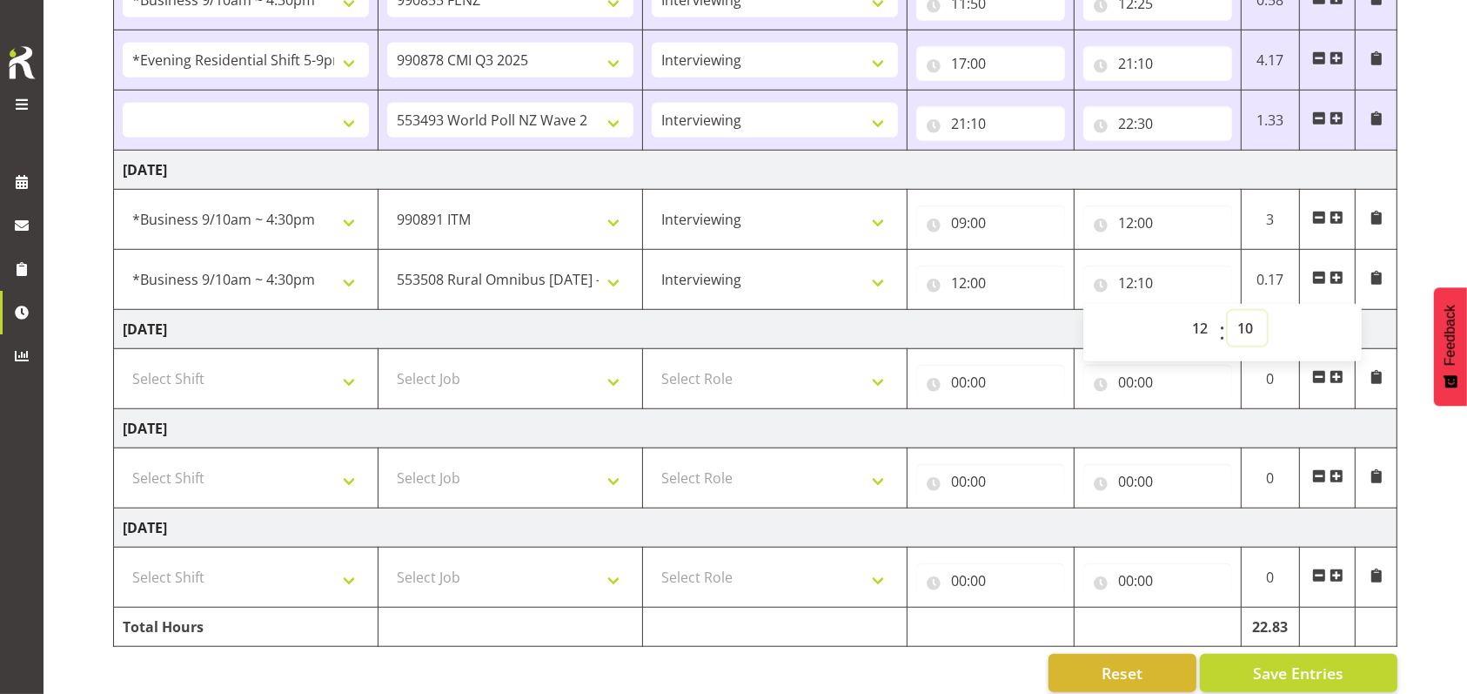
scroll to position [1288, 0]
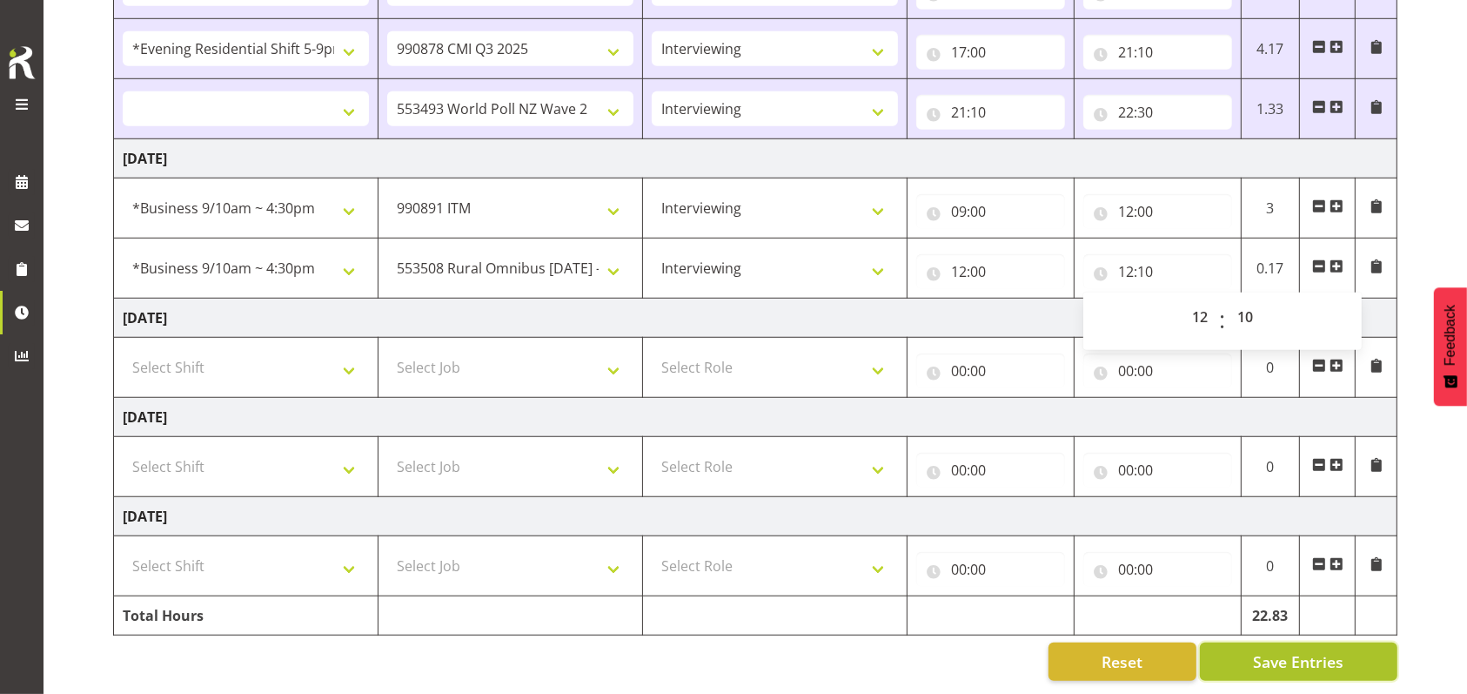
drag, startPoint x: 1322, startPoint y: 637, endPoint x: 1319, endPoint y: 623, distance: 14.2
click at [1323, 650] on span "Save Entries" at bounding box center [1298, 661] width 91 height 23
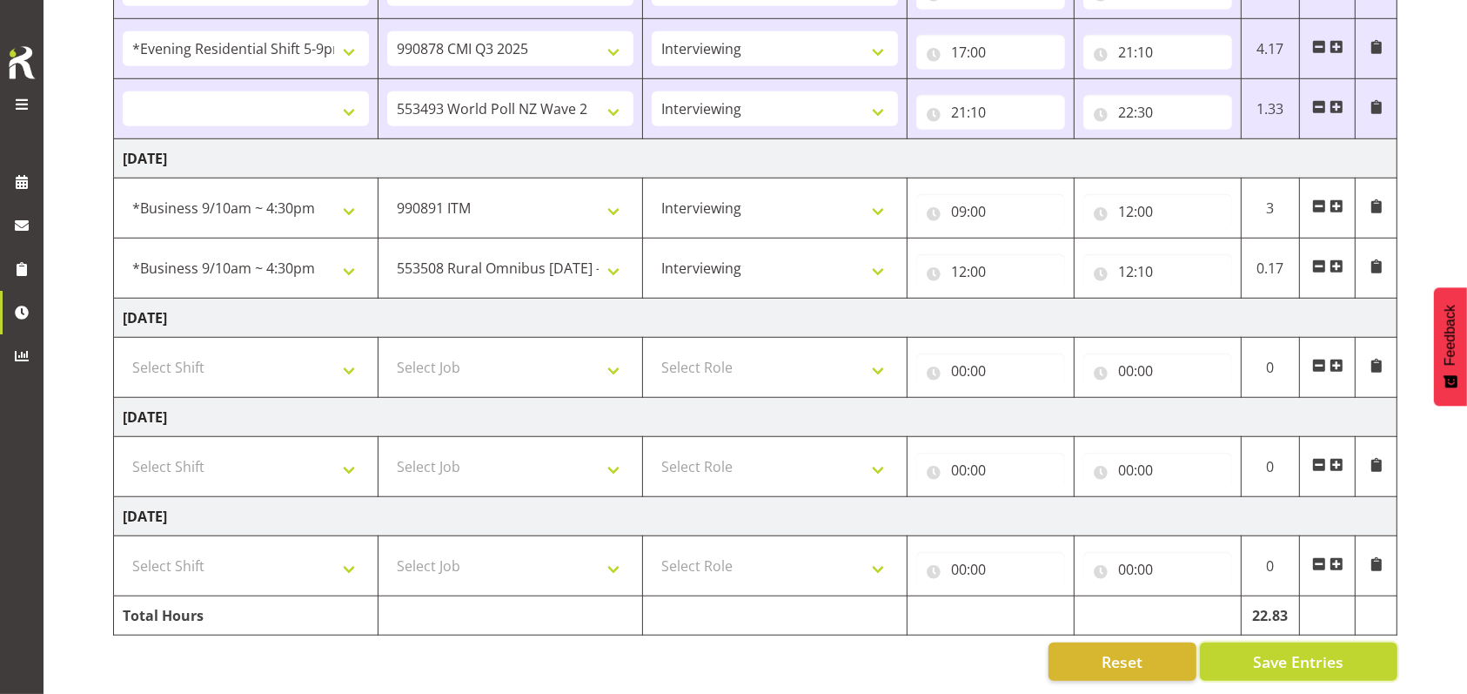
select select
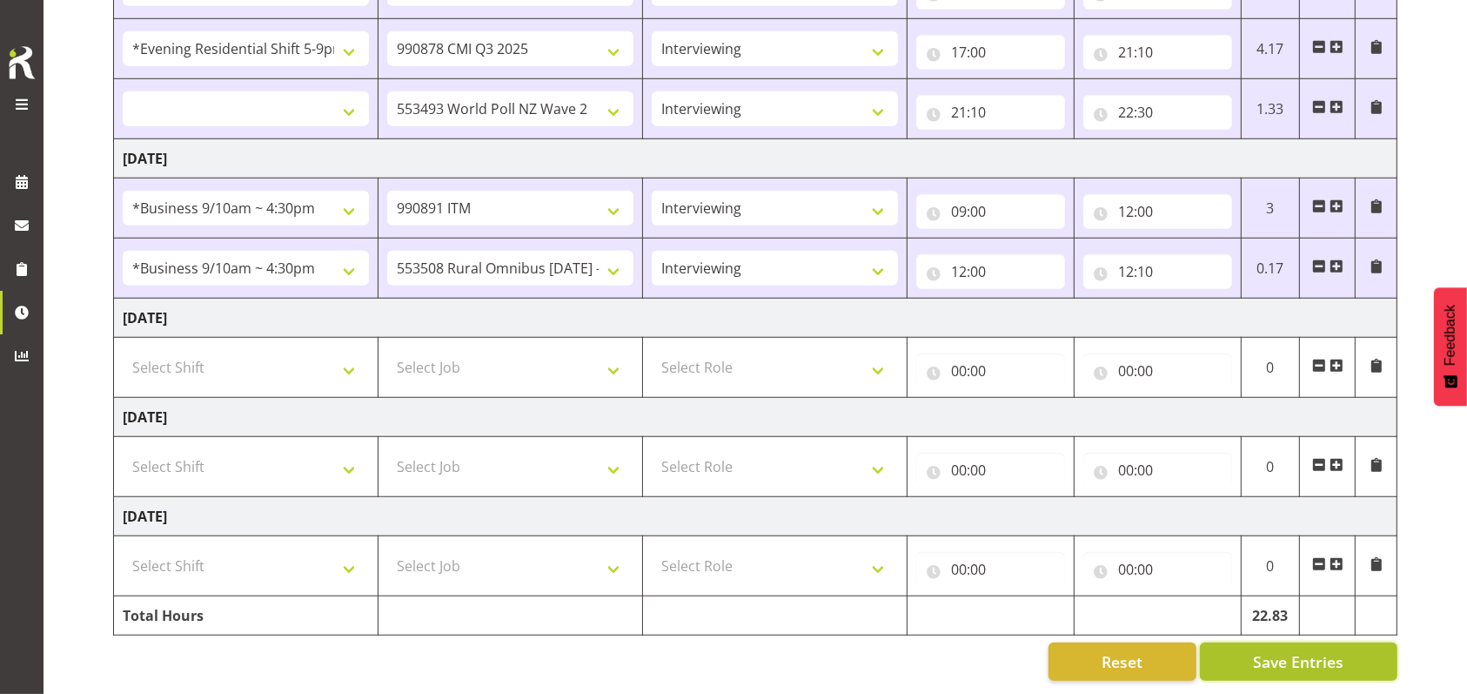
click at [1301, 650] on span "Save Entries" at bounding box center [1298, 661] width 91 height 23
select select
